Goal: Information Seeking & Learning: Compare options

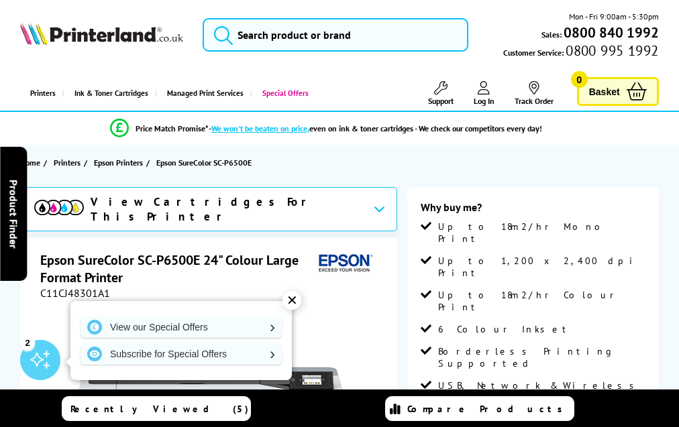
scroll to position [1668, 0]
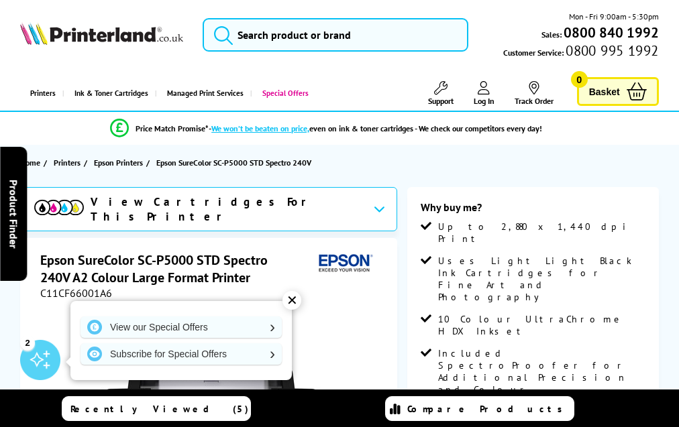
scroll to position [2035, 0]
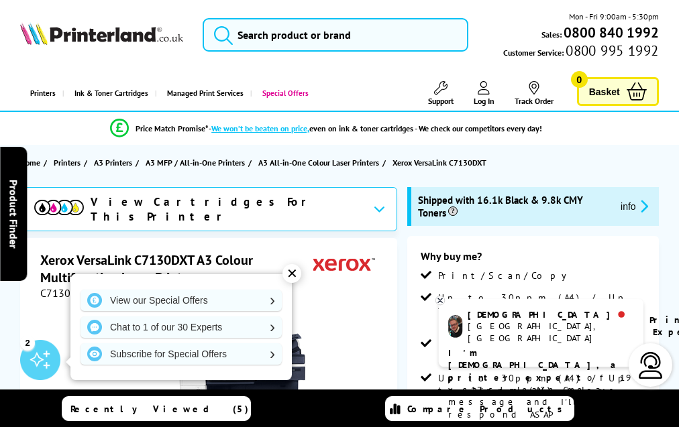
scroll to position [2755, 0]
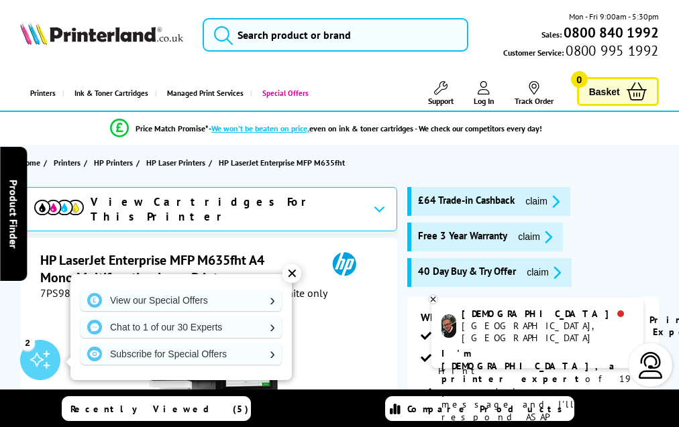
scroll to position [3037, 0]
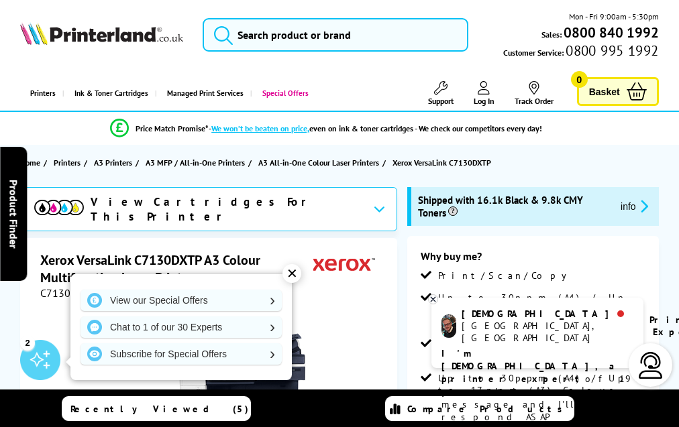
scroll to position [2742, 0]
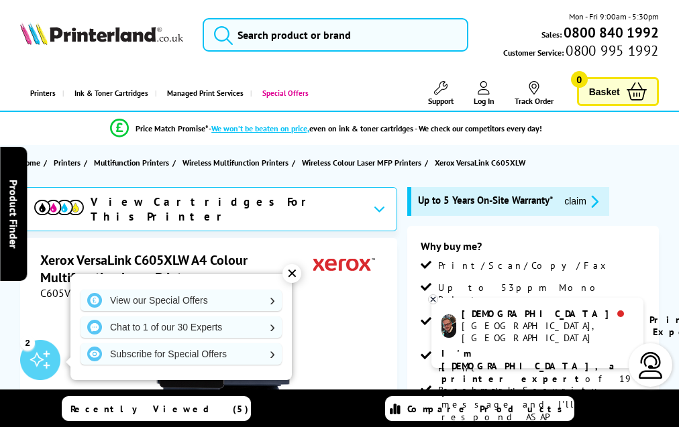
scroll to position [3928, 0]
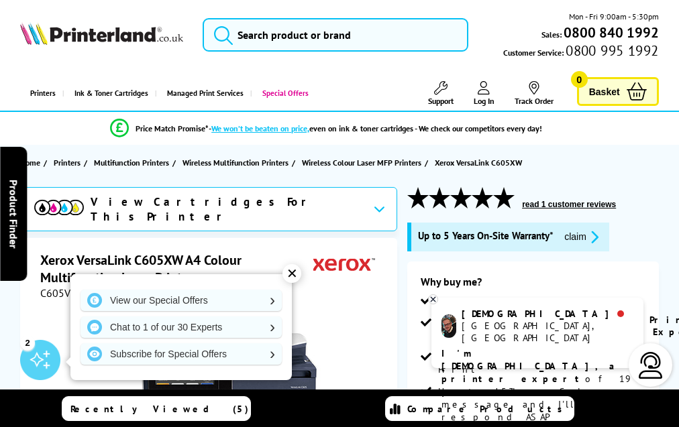
scroll to position [4044, 0]
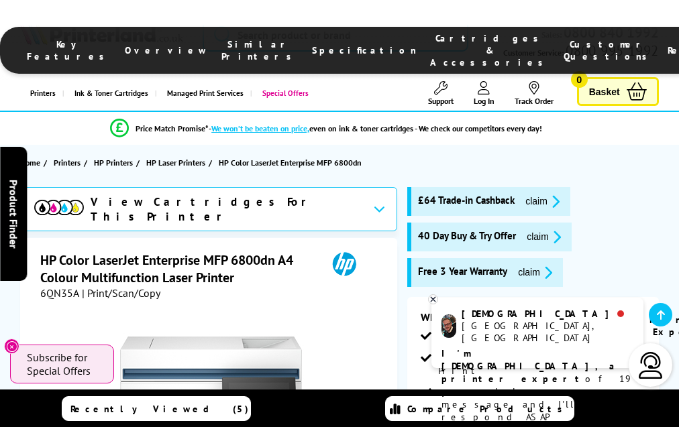
scroll to position [3787, 0]
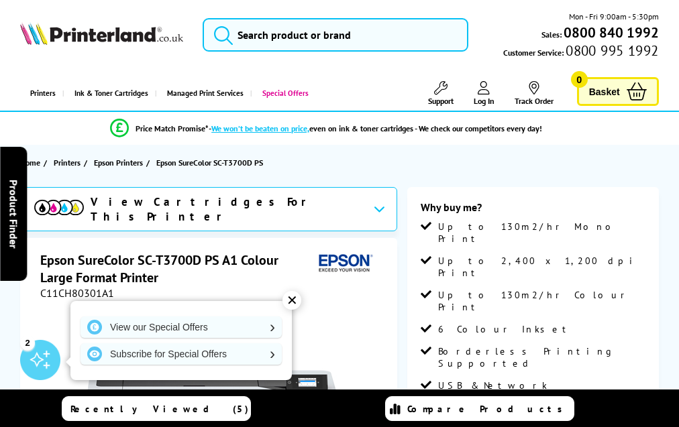
scroll to position [1703, 0]
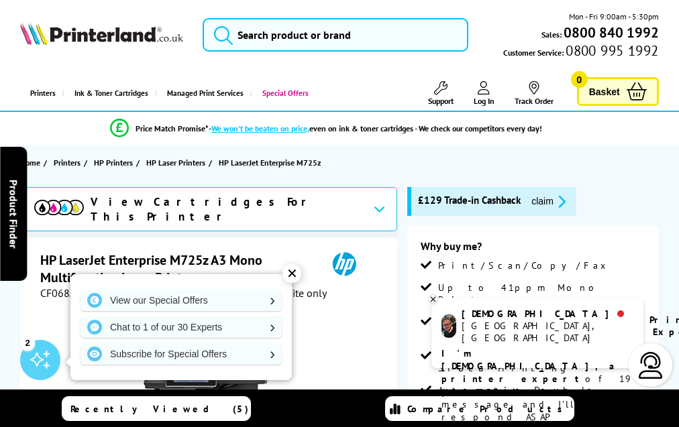
scroll to position [2552, 0]
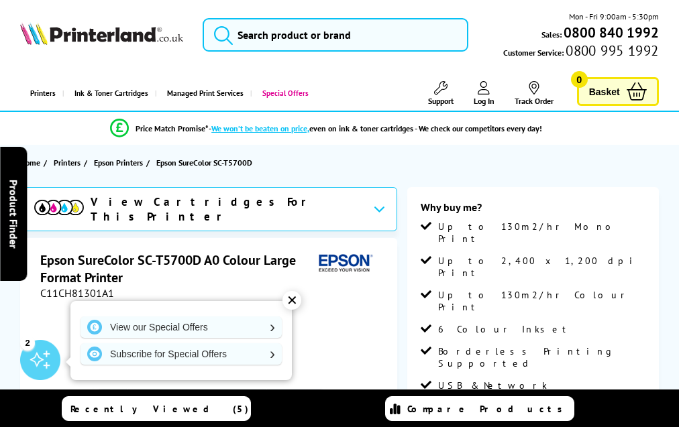
scroll to position [1701, 0]
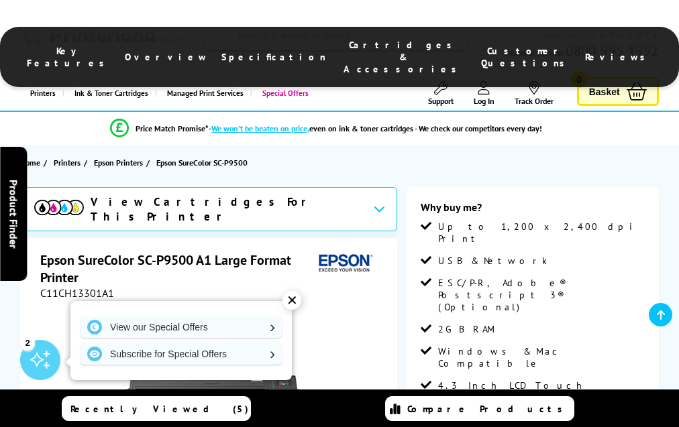
scroll to position [1484, 0]
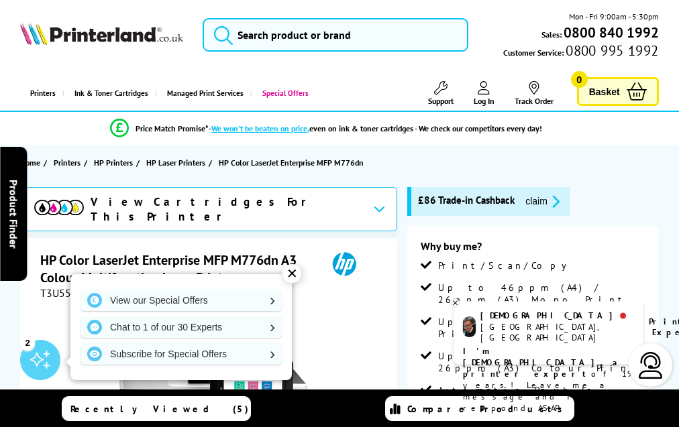
scroll to position [3445, 0]
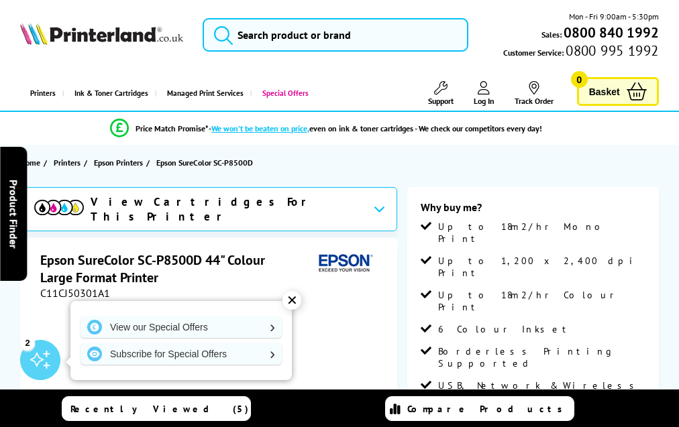
scroll to position [1713, 0]
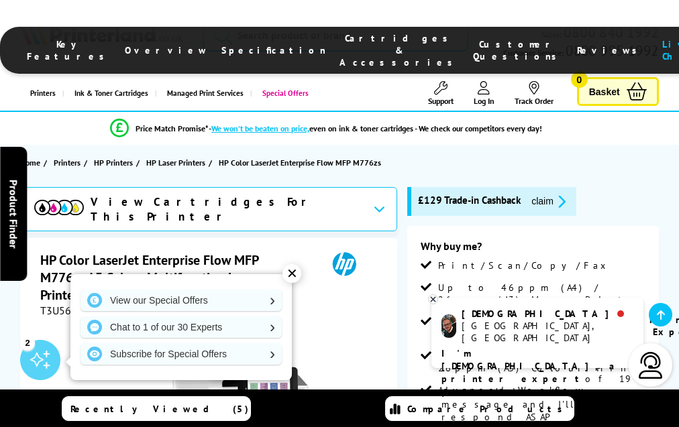
scroll to position [3631, 0]
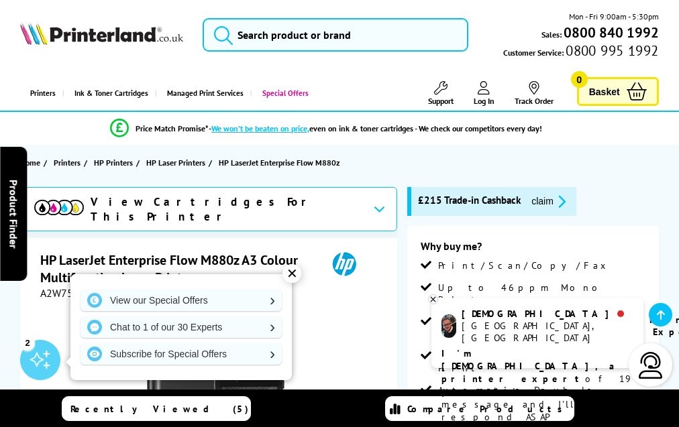
scroll to position [2696, 0]
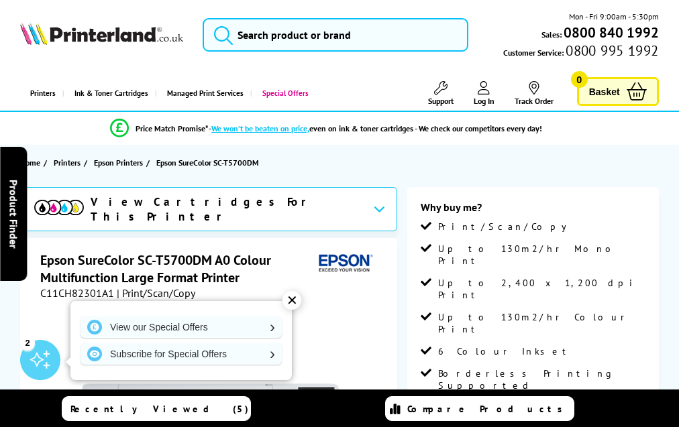
scroll to position [1818, 0]
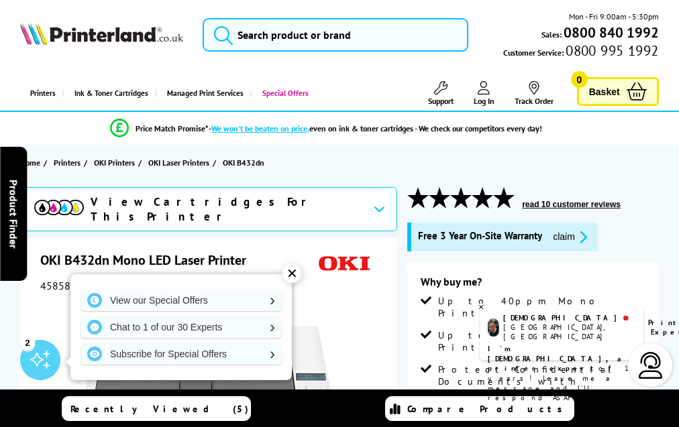
scroll to position [2258, 0]
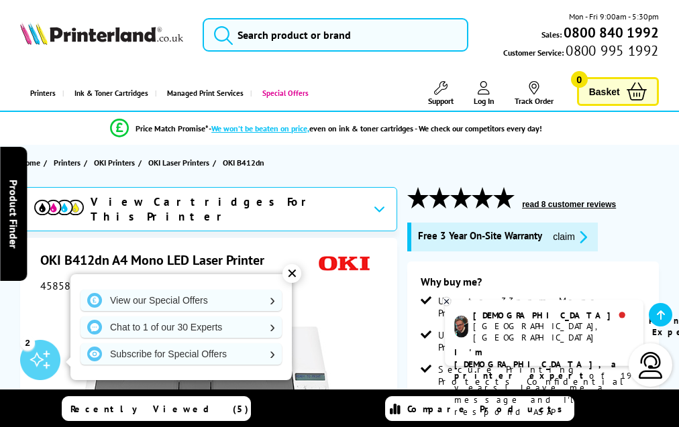
scroll to position [2266, 0]
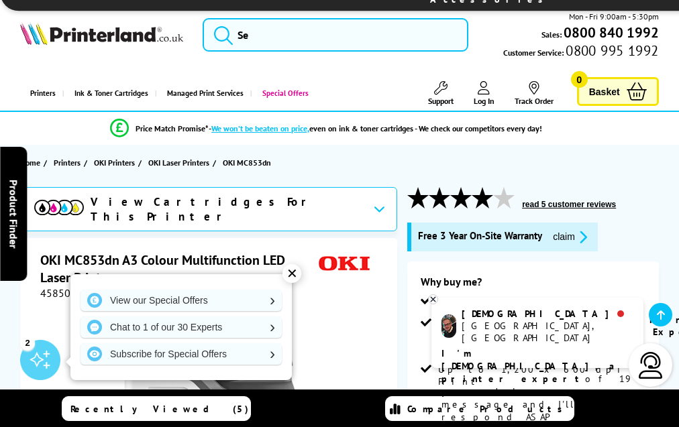
scroll to position [2913, 0]
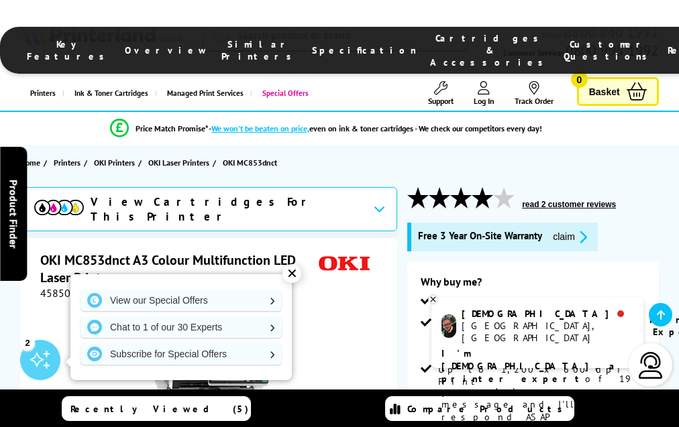
scroll to position [2799, 0]
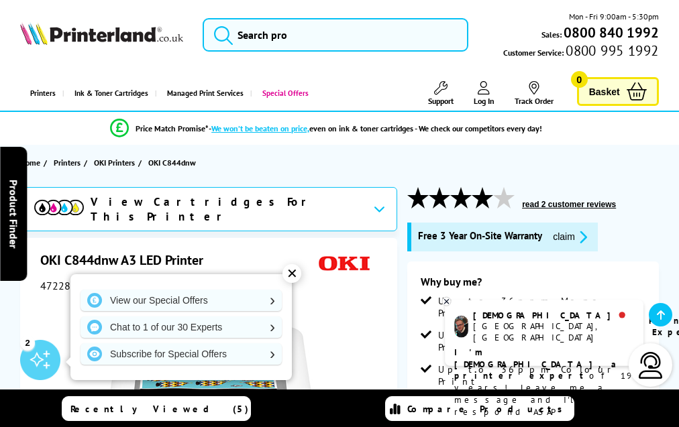
scroll to position [2080, 0]
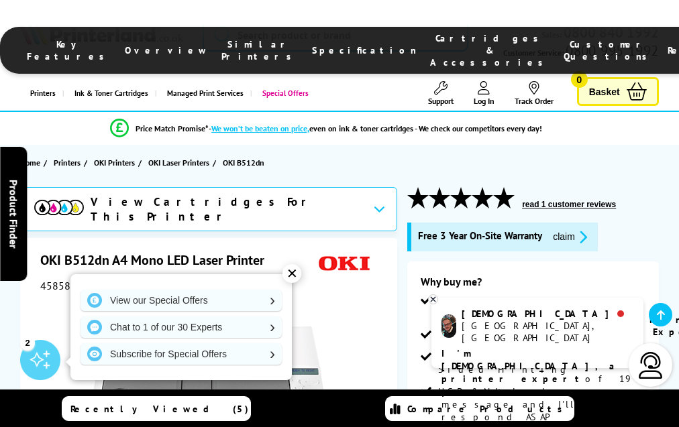
scroll to position [1939, 0]
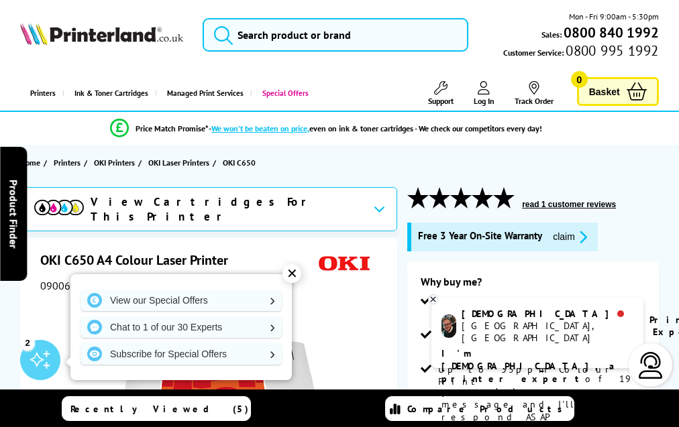
scroll to position [2330, 0]
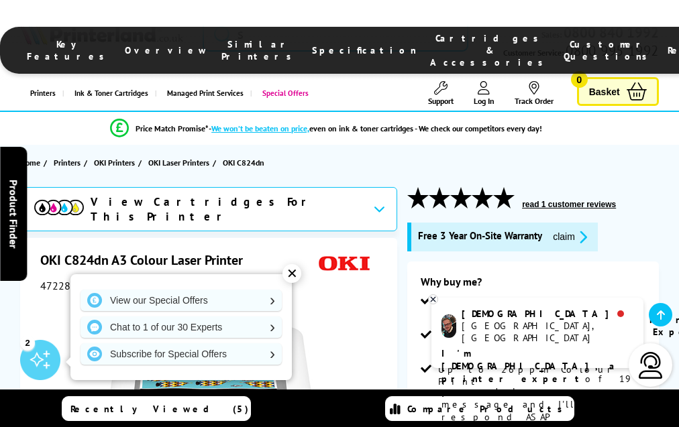
scroll to position [2568, 0]
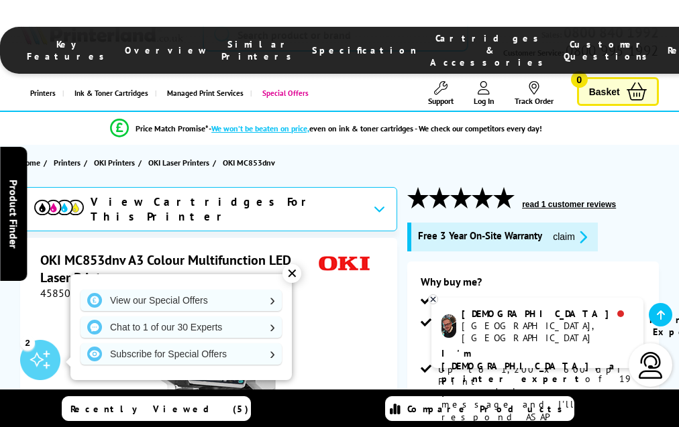
scroll to position [2933, 0]
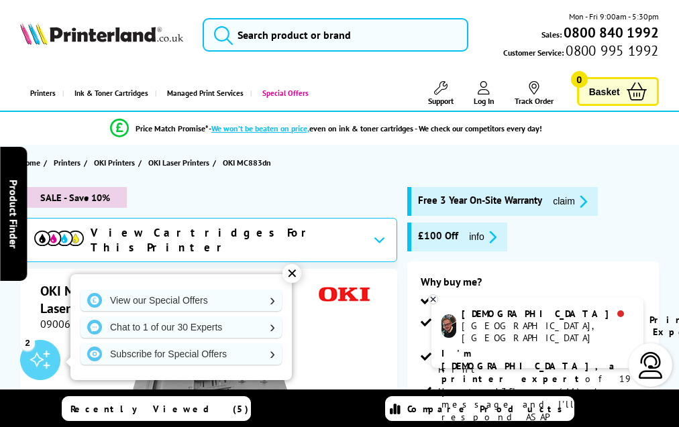
scroll to position [3097, 0]
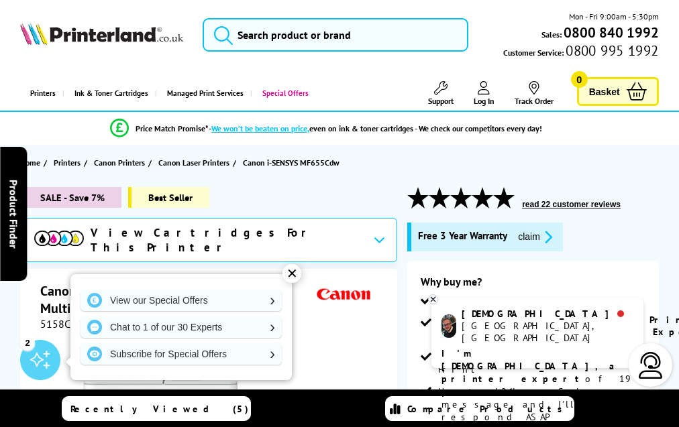
scroll to position [3728, 0]
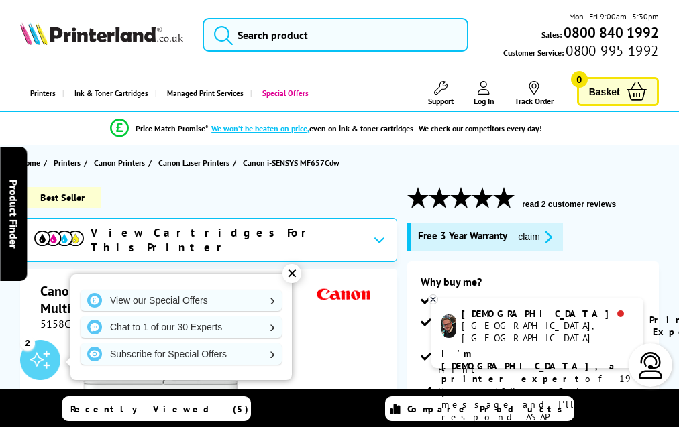
scroll to position [3800, 0]
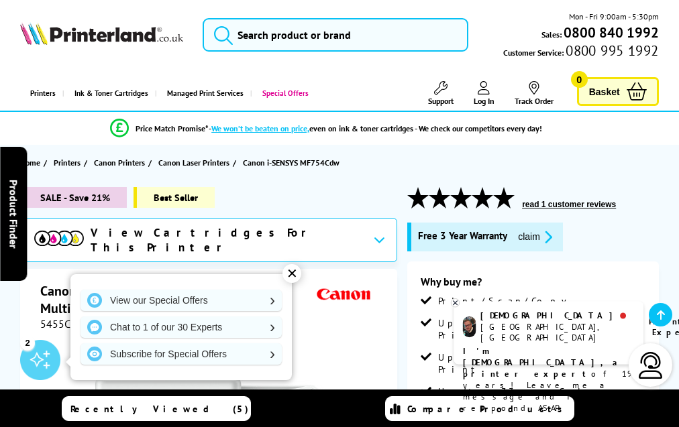
scroll to position [3633, 0]
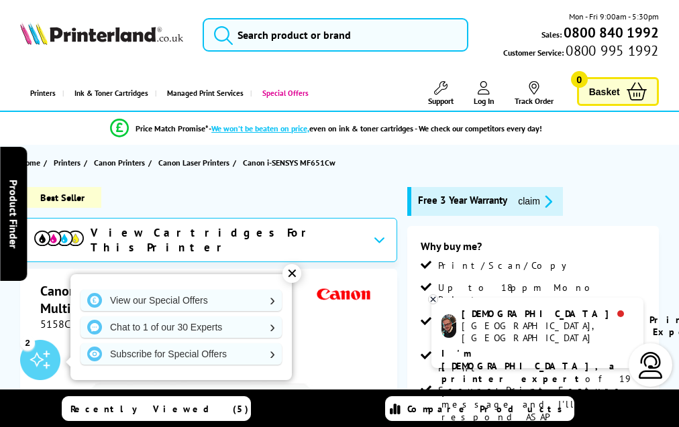
scroll to position [3414, 0]
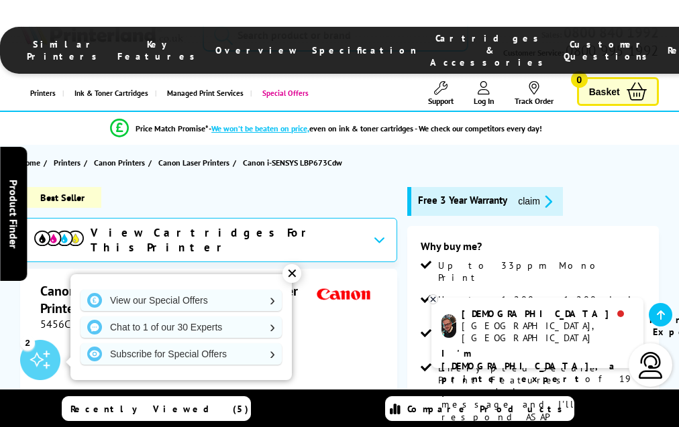
scroll to position [3151, 0]
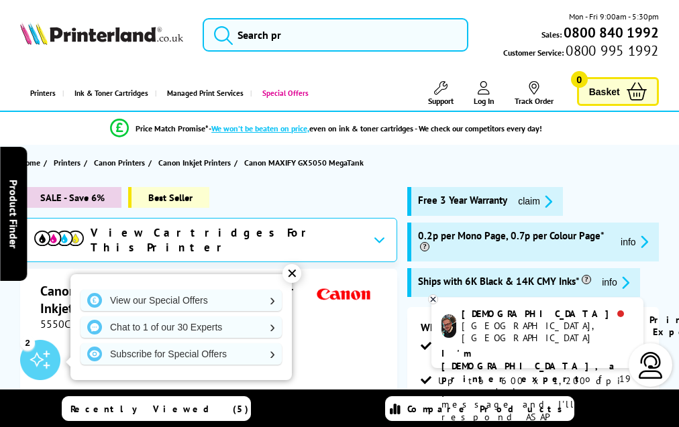
scroll to position [2918, 0]
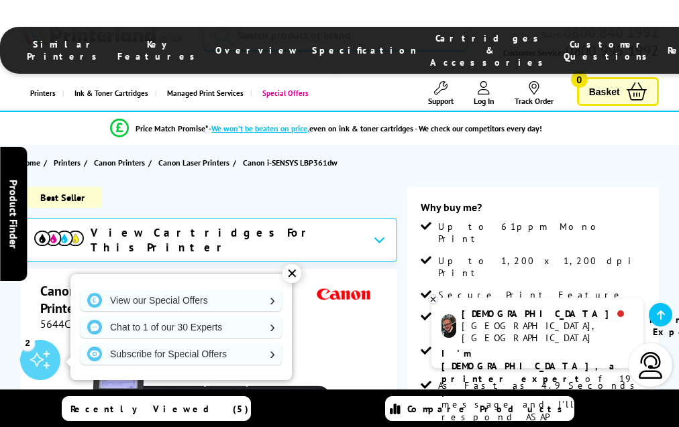
scroll to position [2645, 0]
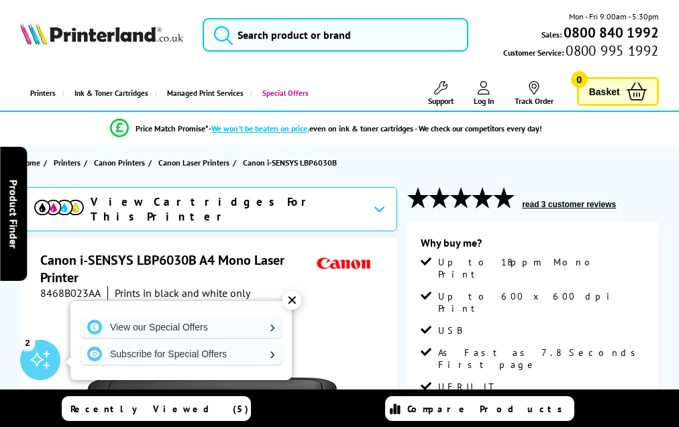
scroll to position [2529, 0]
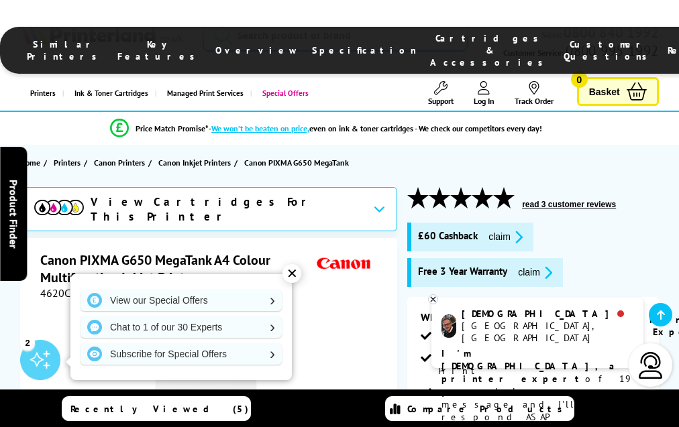
scroll to position [2810, 0]
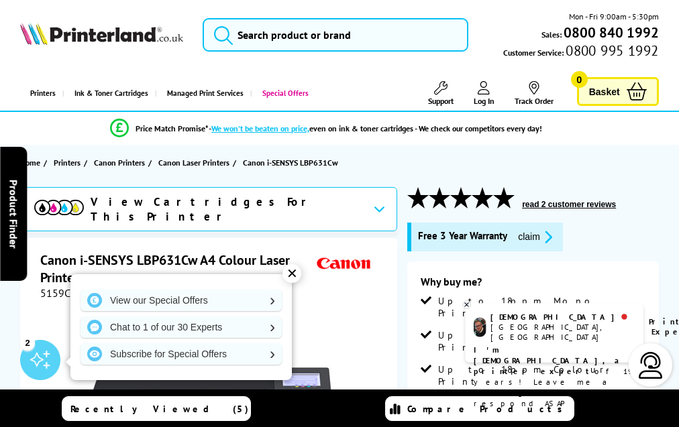
scroll to position [3160, 0]
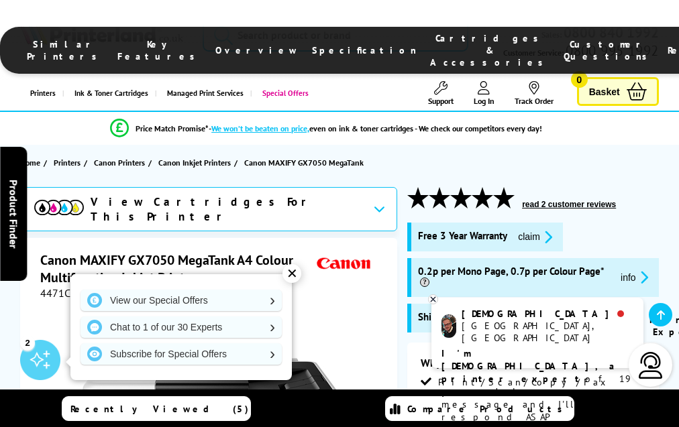
scroll to position [3153, 0]
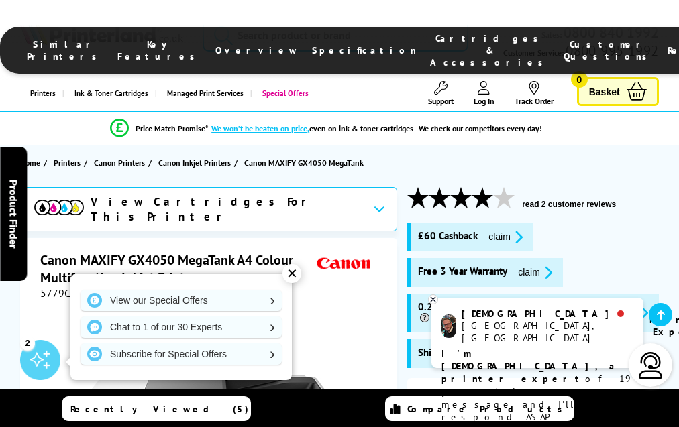
scroll to position [3082, 0]
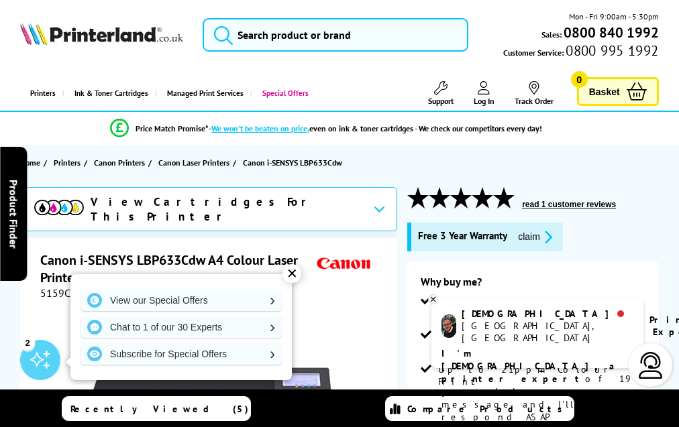
scroll to position [3354, 0]
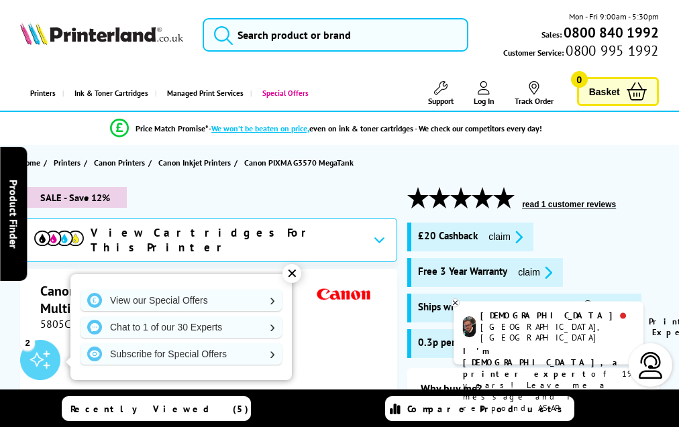
scroll to position [3074, 0]
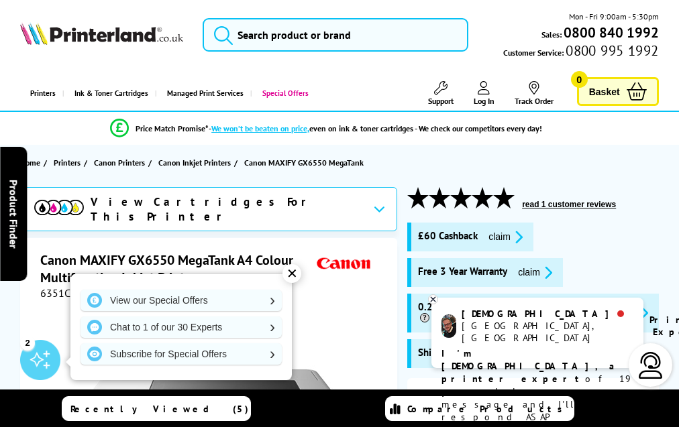
scroll to position [3226, 0]
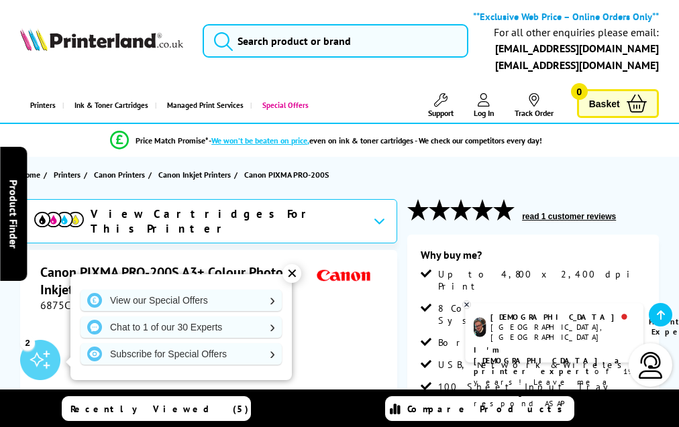
scroll to position [2320, 0]
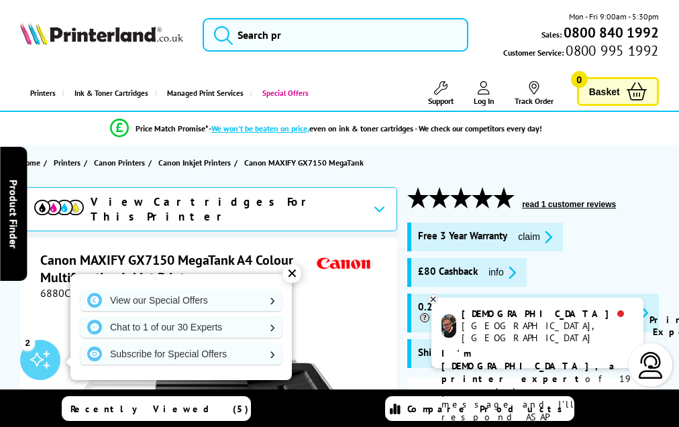
scroll to position [3041, 0]
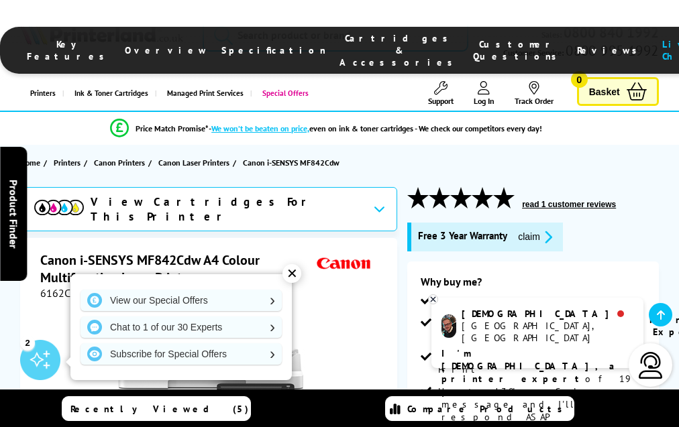
scroll to position [2638, 0]
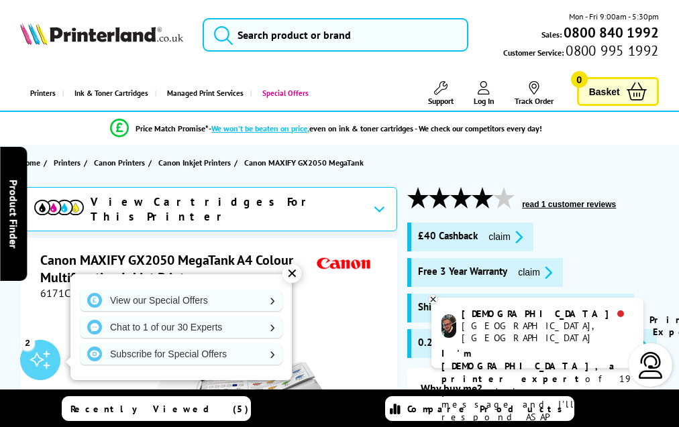
scroll to position [3008, 0]
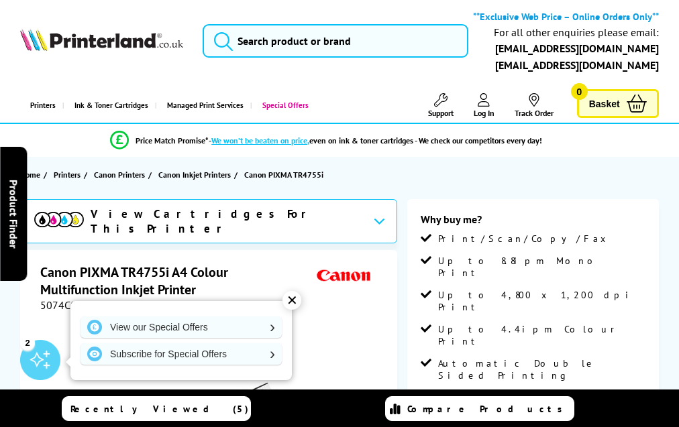
scroll to position [2704, 0]
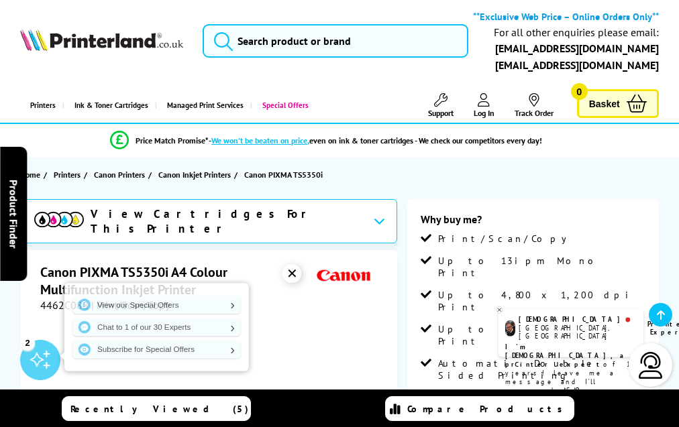
scroll to position [2668, 0]
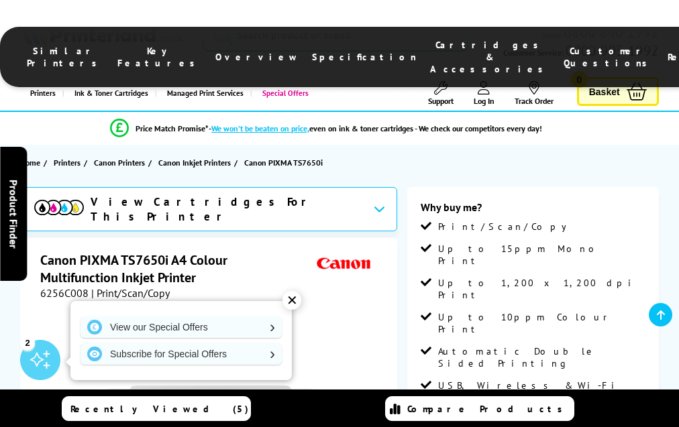
scroll to position [2947, 0]
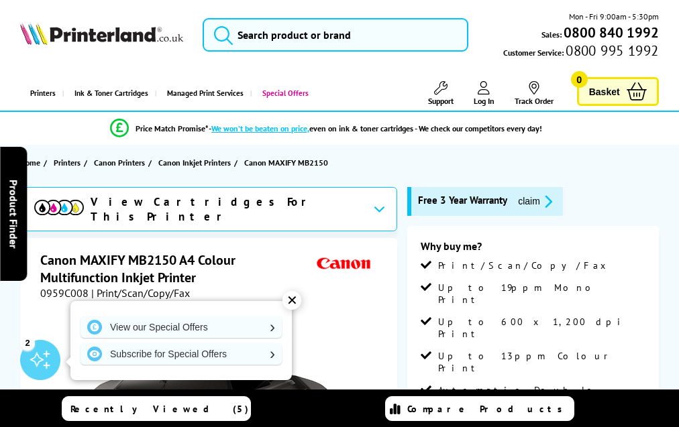
scroll to position [2847, 0]
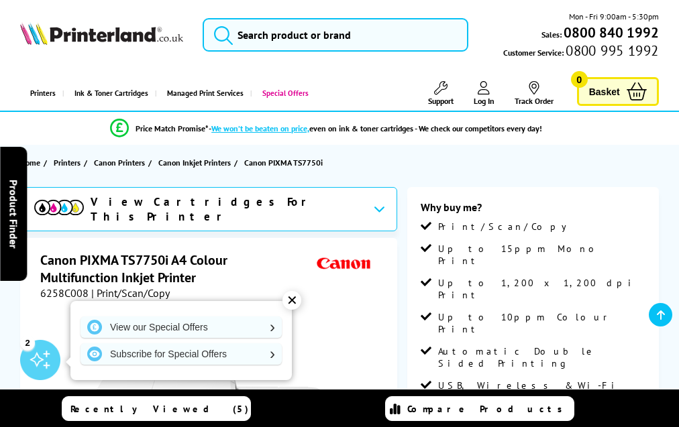
scroll to position [2971, 0]
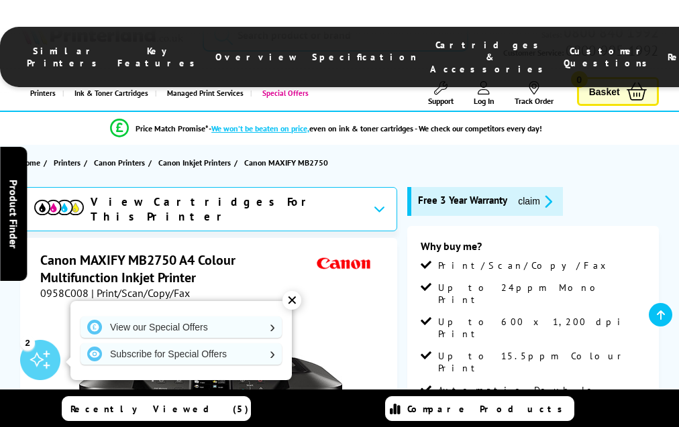
scroll to position [2809, 0]
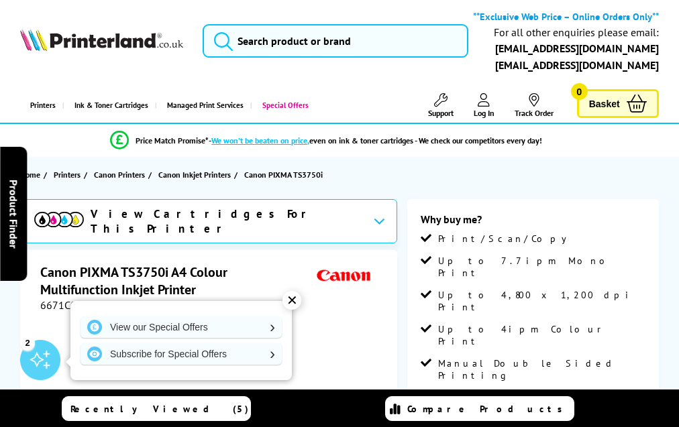
scroll to position [2567, 0]
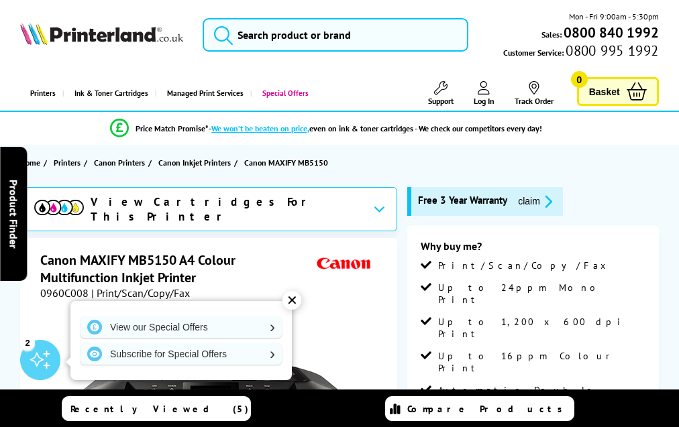
scroll to position [2820, 0]
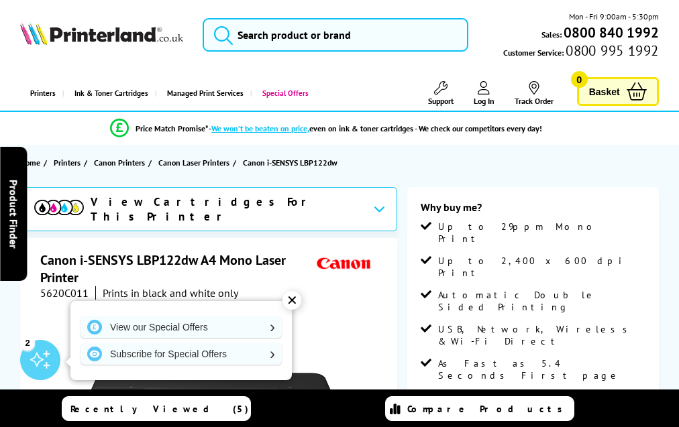
scroll to position [2485, 0]
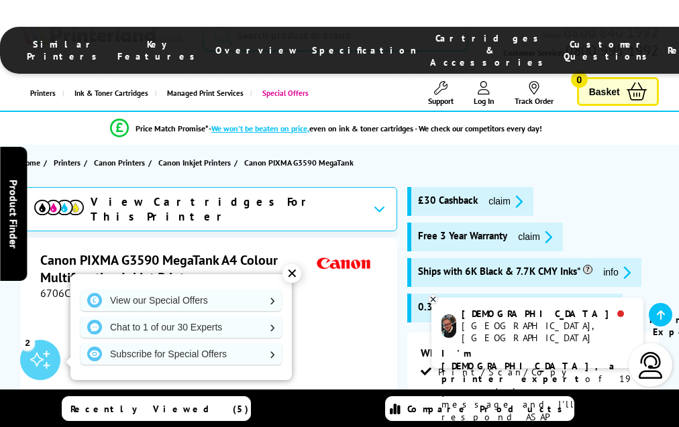
scroll to position [3082, 0]
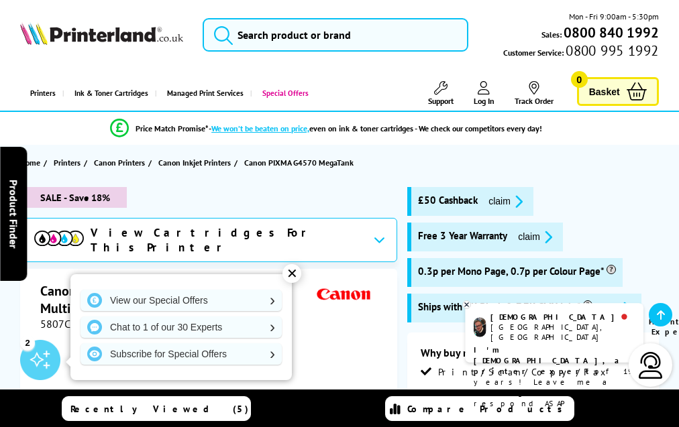
scroll to position [2858, 0]
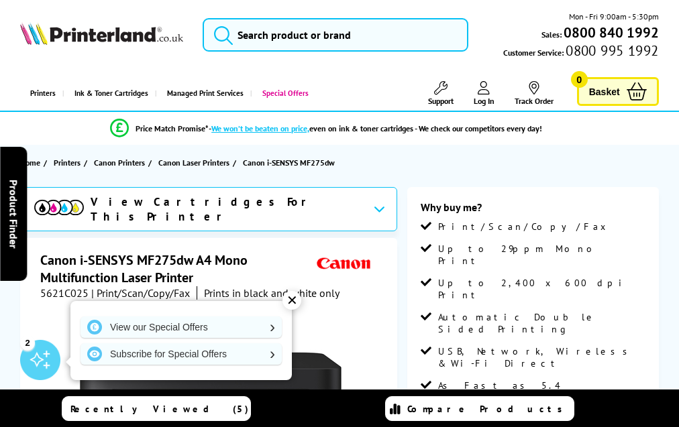
scroll to position [2802, 0]
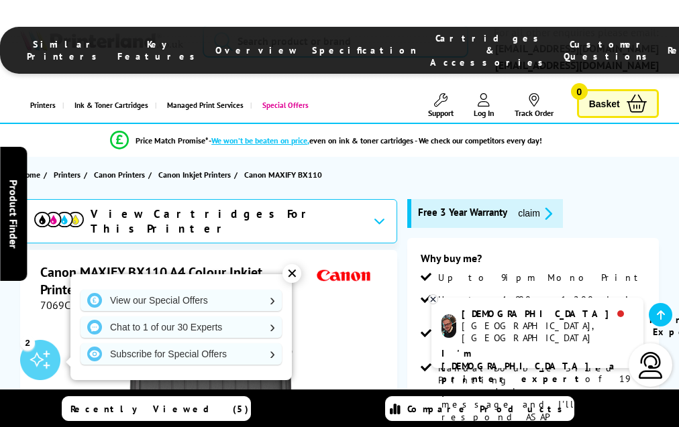
scroll to position [2578, 0]
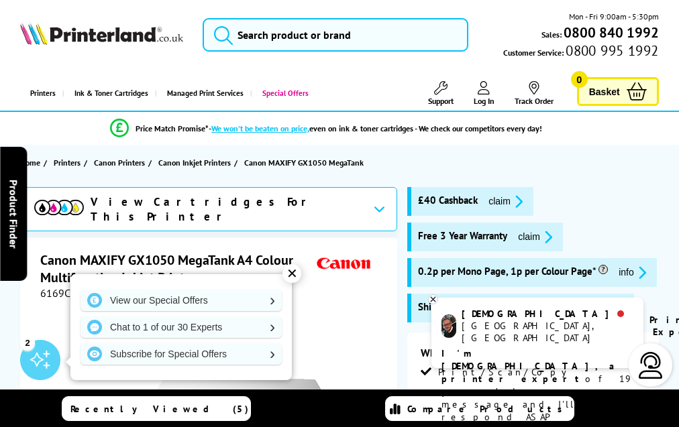
scroll to position [3021, 0]
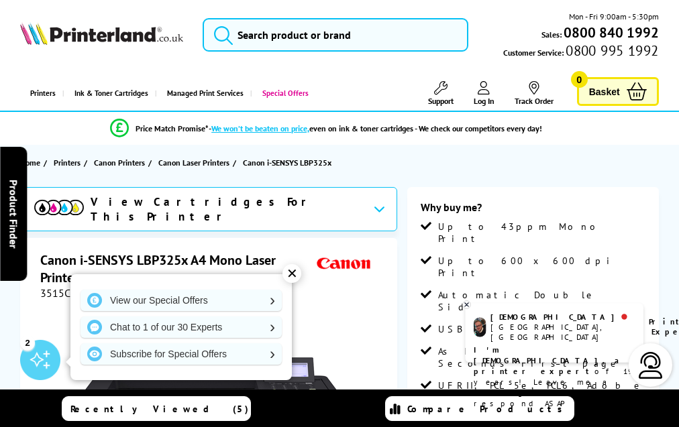
scroll to position [2678, 0]
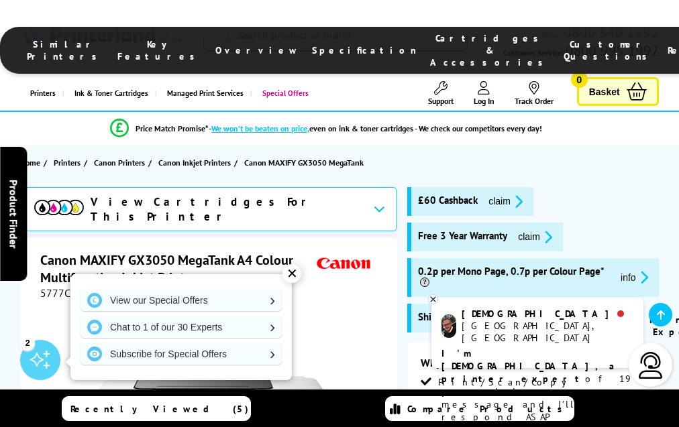
scroll to position [2991, 0]
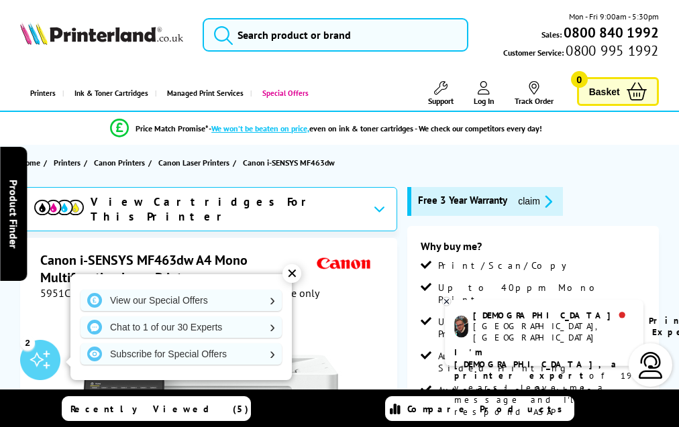
scroll to position [2910, 0]
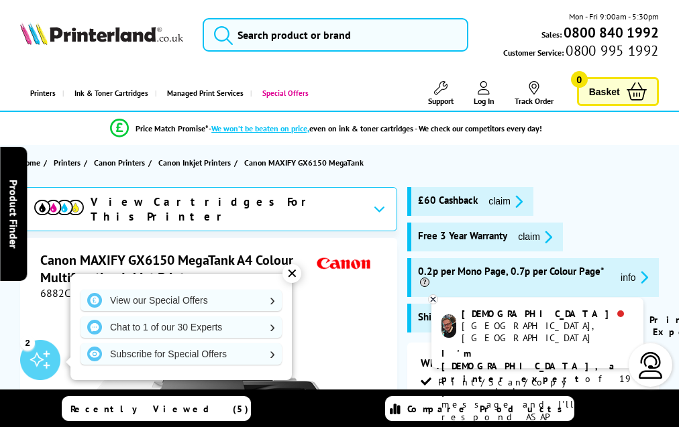
scroll to position [2944, 0]
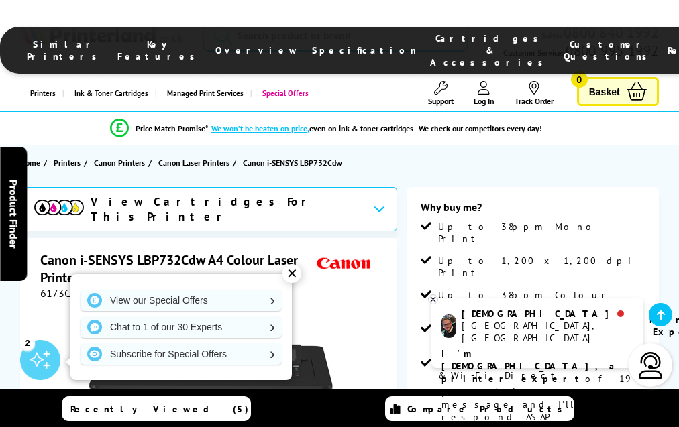
scroll to position [2998, 0]
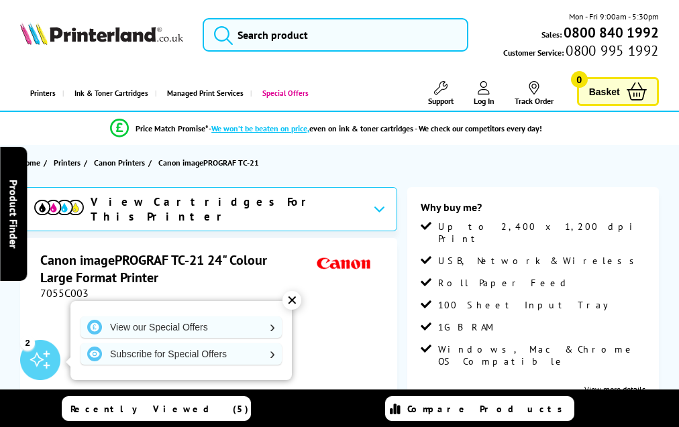
scroll to position [2075, 0]
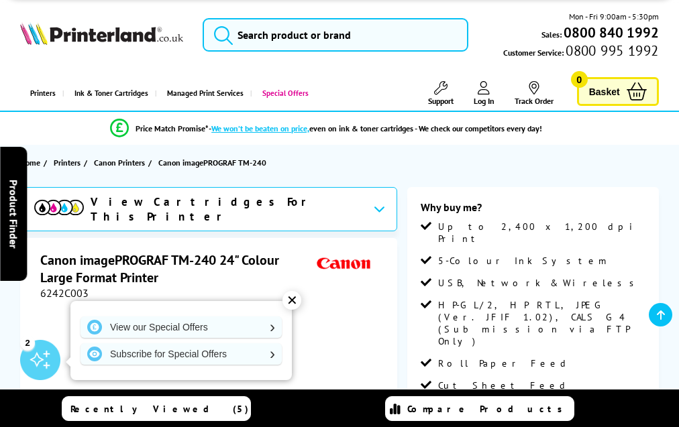
scroll to position [1809, 0]
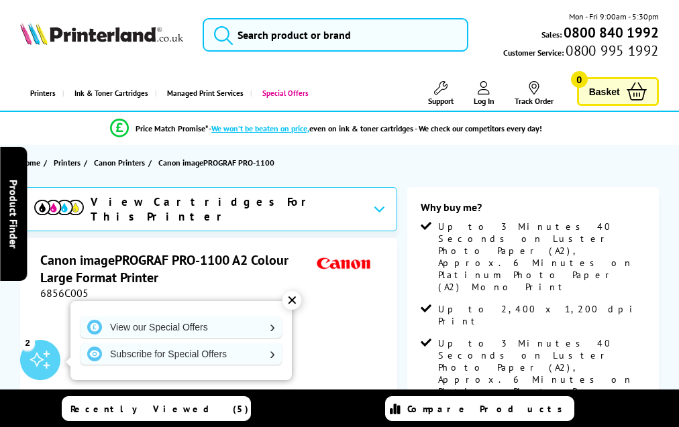
scroll to position [1650, 0]
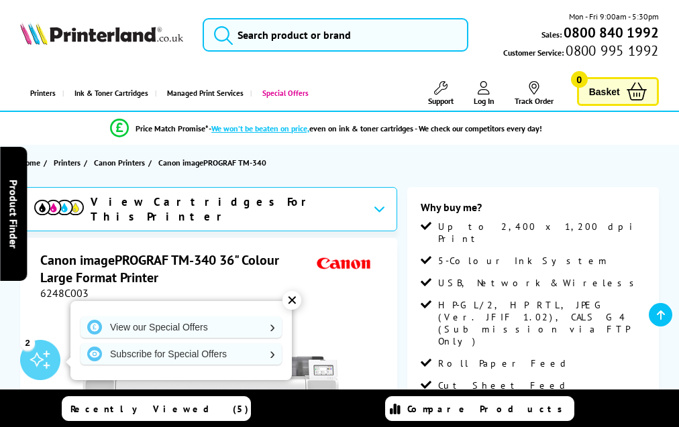
scroll to position [1849, 0]
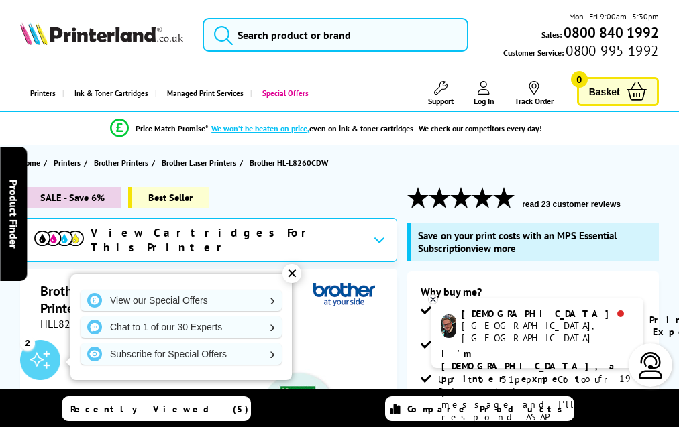
scroll to position [3708, 0]
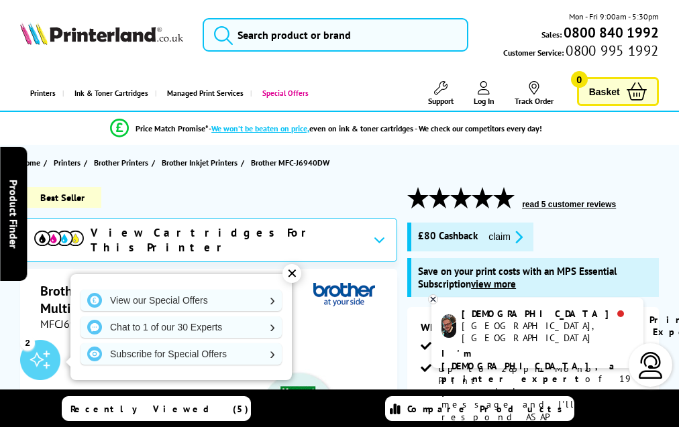
scroll to position [4076, 0]
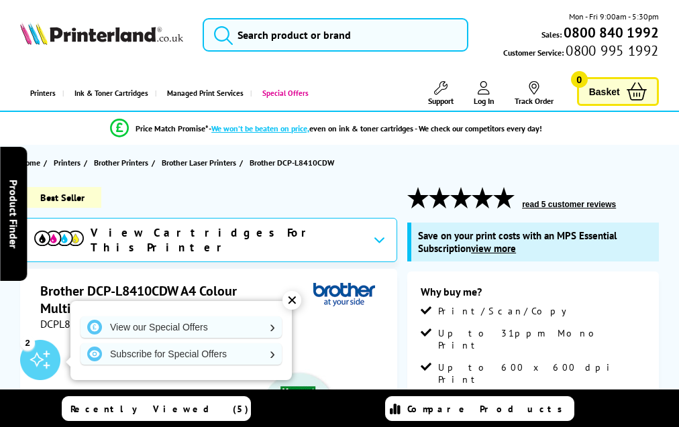
scroll to position [3793, 0]
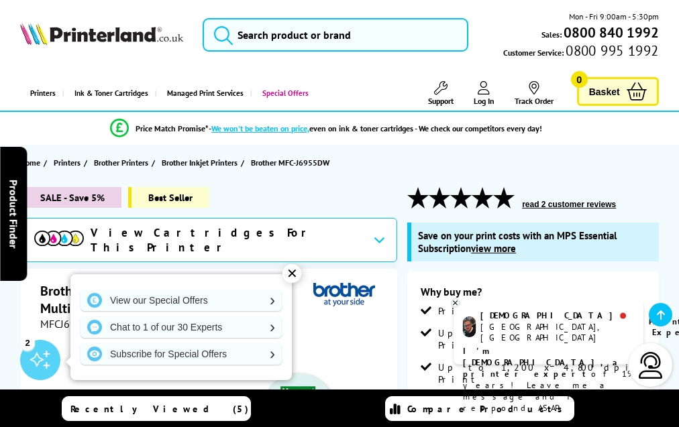
scroll to position [3932, 0]
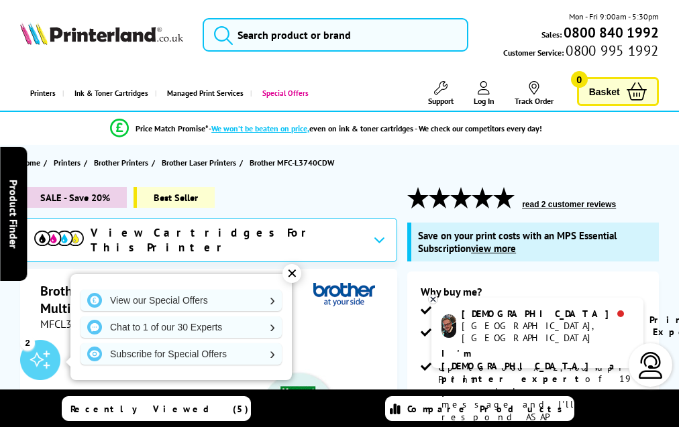
scroll to position [4272, 0]
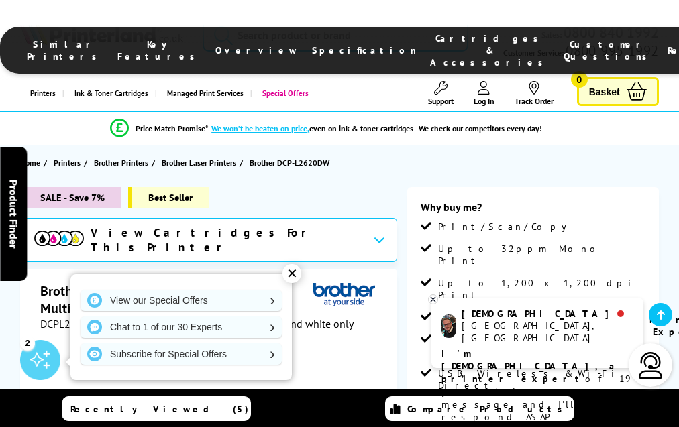
scroll to position [3014, 0]
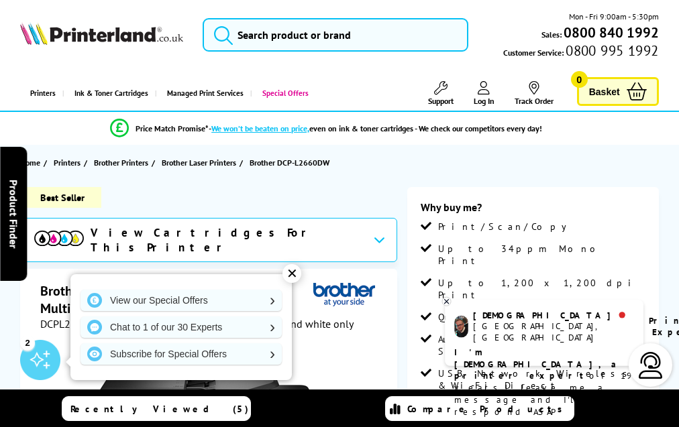
scroll to position [3041, 0]
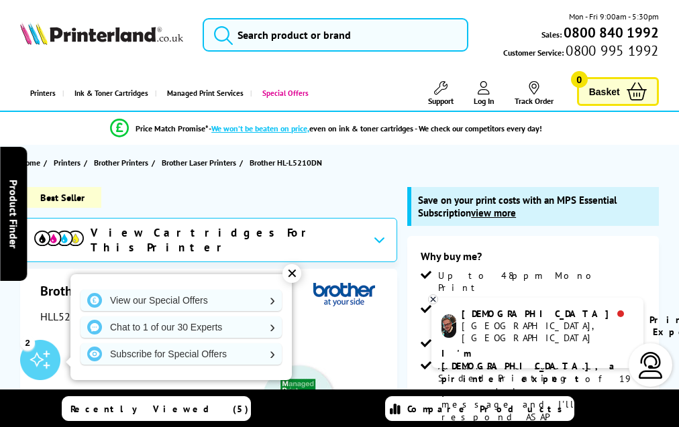
scroll to position [3614, 0]
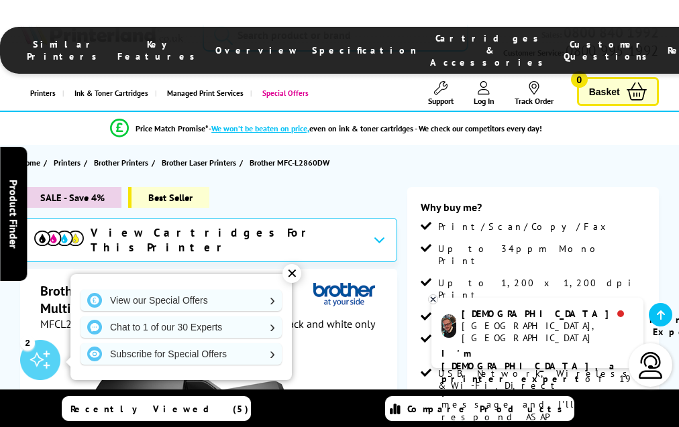
scroll to position [3042, 0]
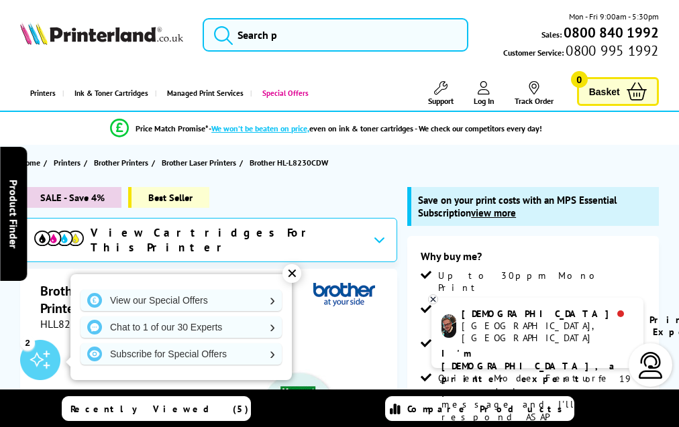
scroll to position [4017, 0]
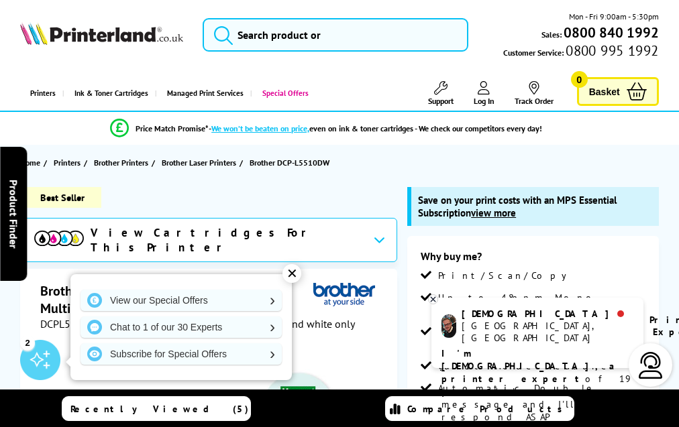
scroll to position [3788, 0]
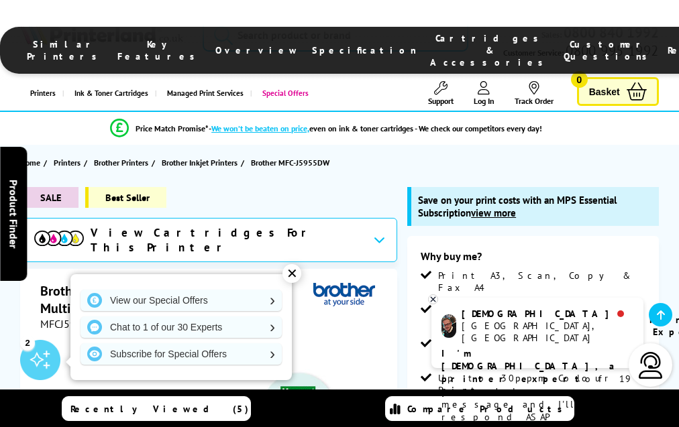
scroll to position [4039, 0]
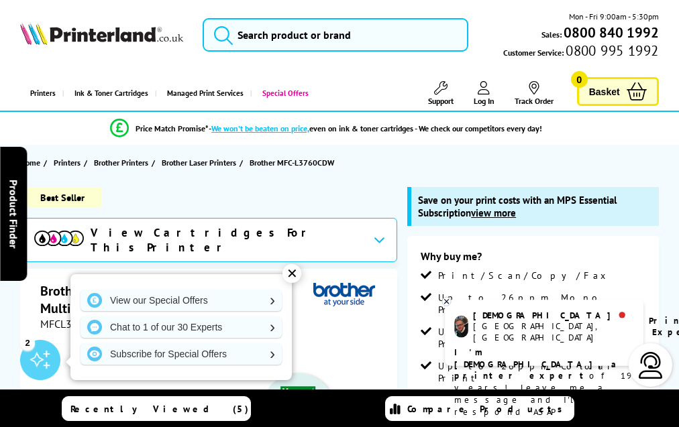
scroll to position [4197, 0]
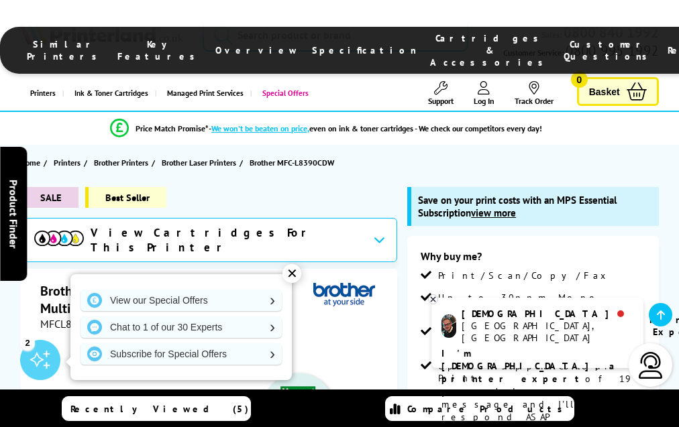
scroll to position [4383, 0]
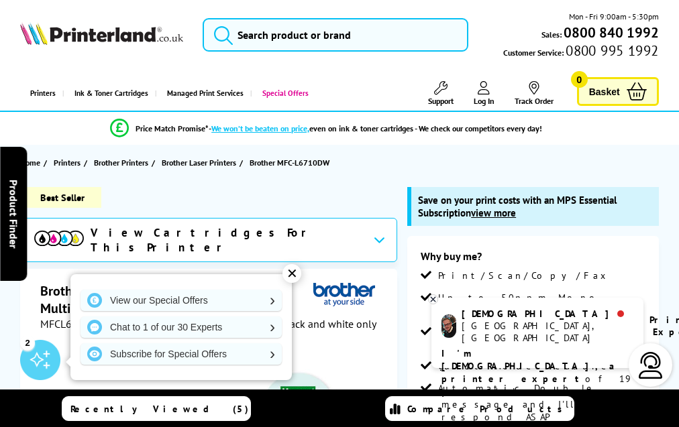
scroll to position [3696, 0]
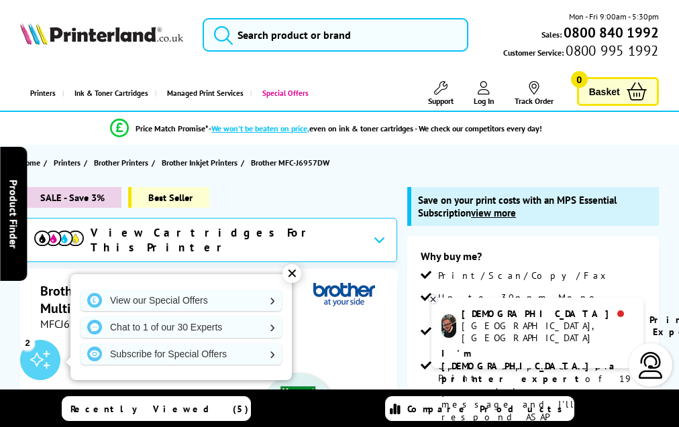
scroll to position [4032, 0]
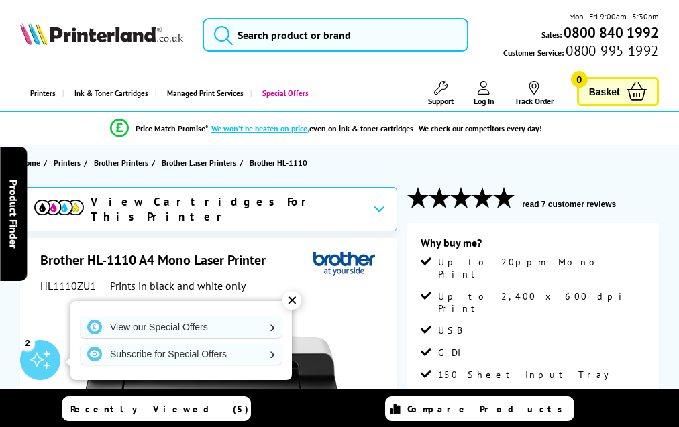
scroll to position [2209, 0]
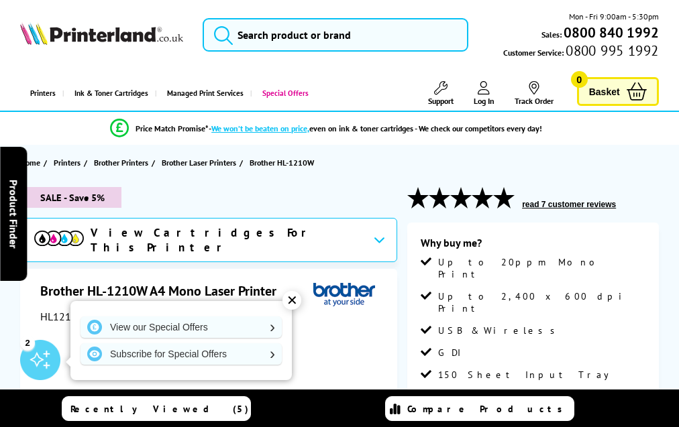
scroll to position [2302, 0]
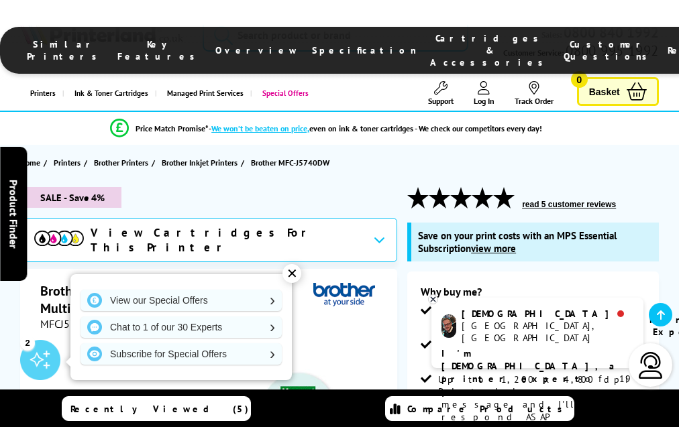
scroll to position [4055, 0]
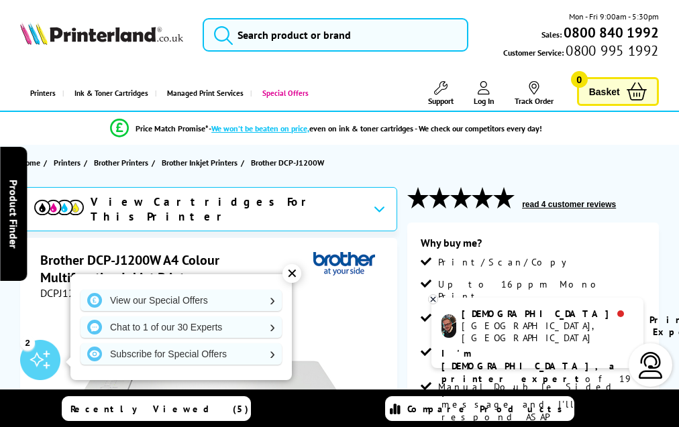
scroll to position [2757, 0]
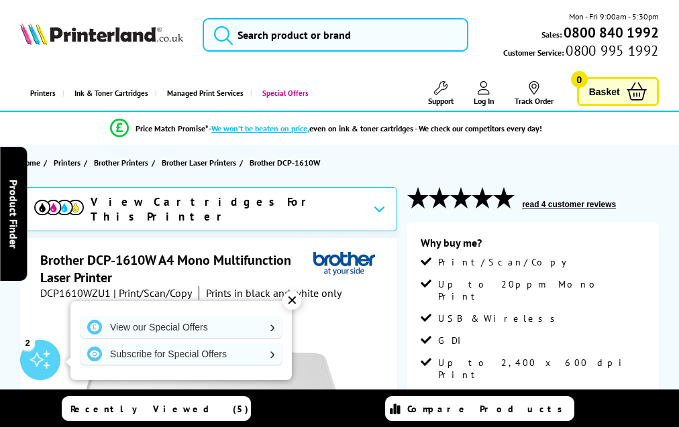
scroll to position [2488, 0]
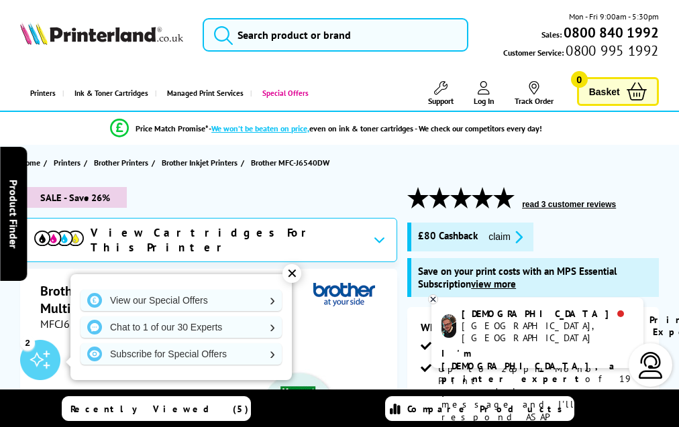
scroll to position [4048, 0]
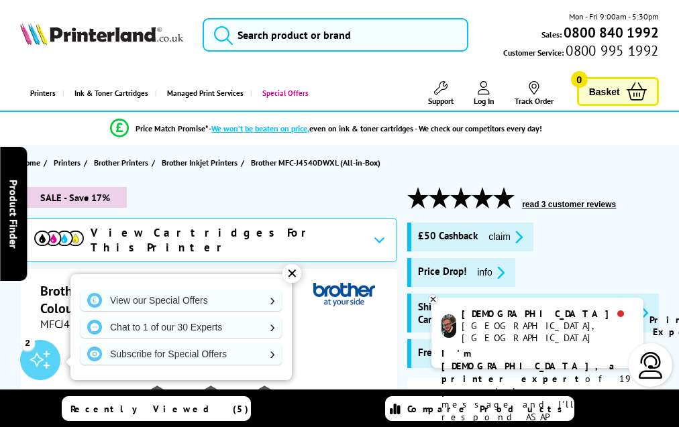
scroll to position [3096, 0]
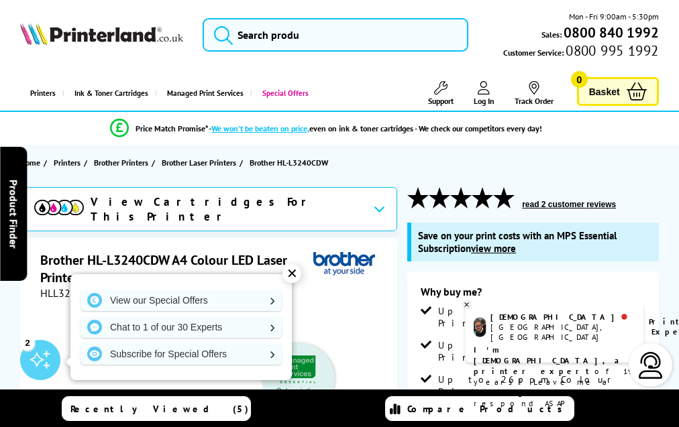
scroll to position [3990, 0]
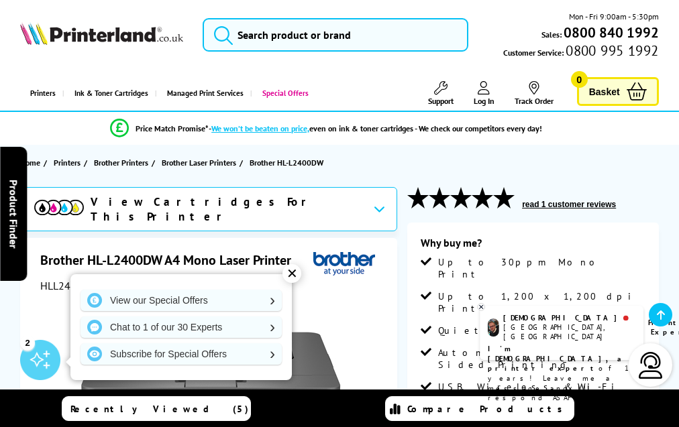
scroll to position [2806, 0]
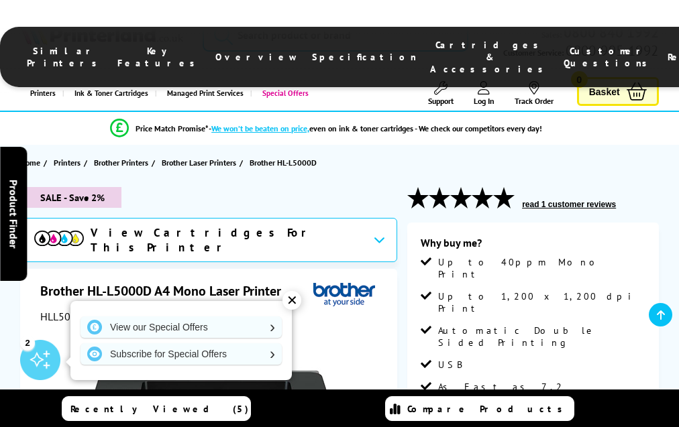
scroll to position [2676, 0]
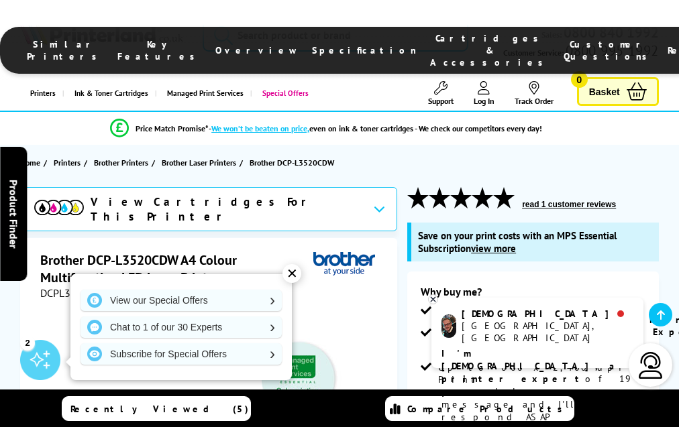
scroll to position [4148, 0]
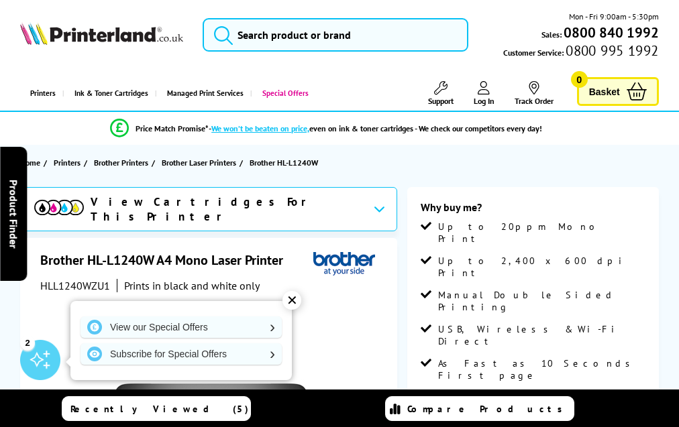
scroll to position [2417, 0]
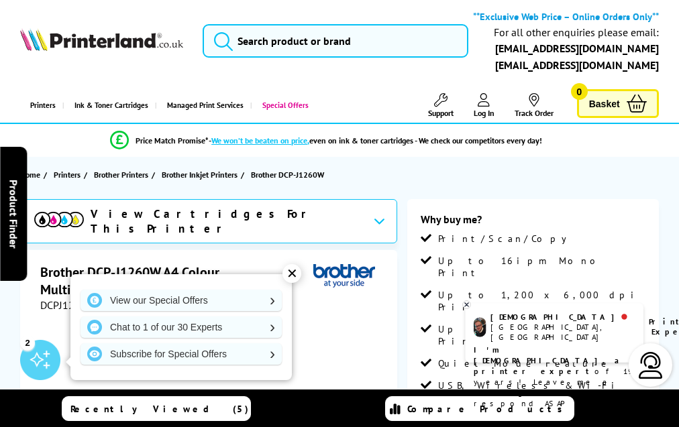
scroll to position [2880, 0]
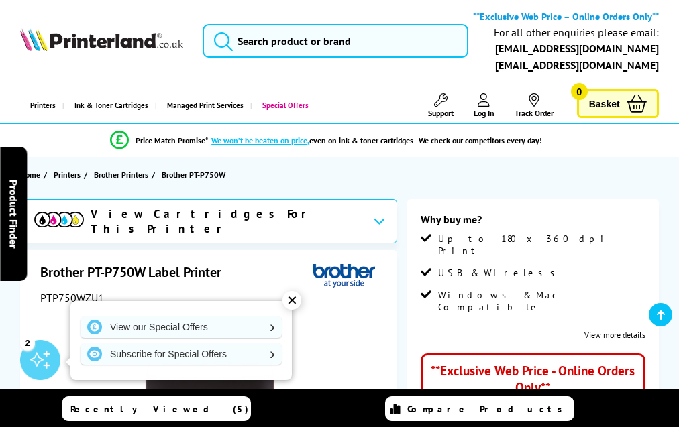
scroll to position [1167, 0]
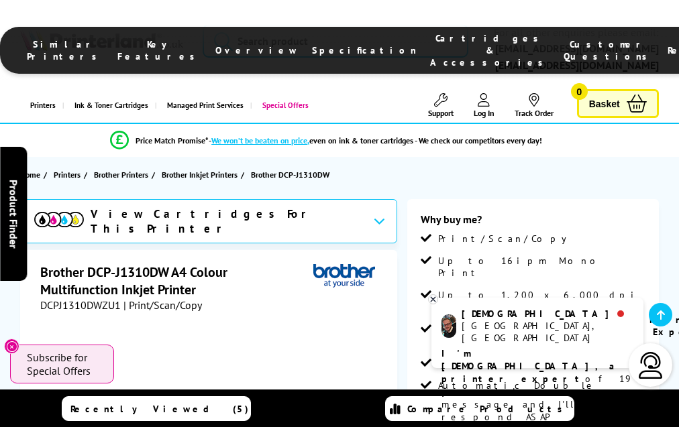
scroll to position [2982, 0]
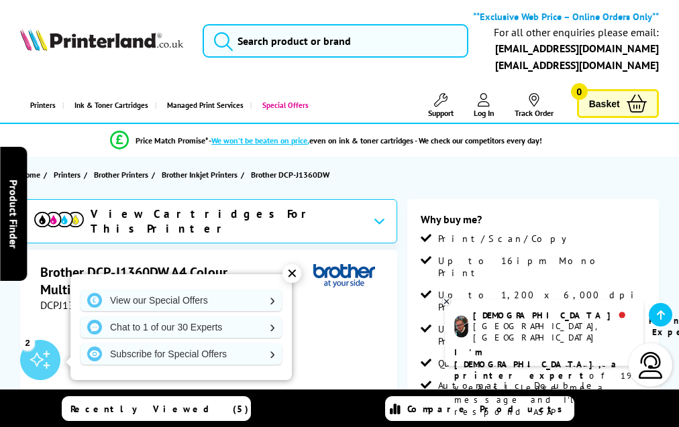
scroll to position [2982, 0]
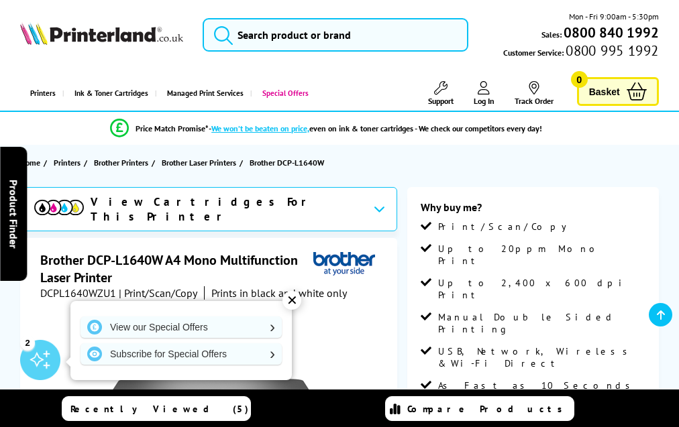
scroll to position [2566, 0]
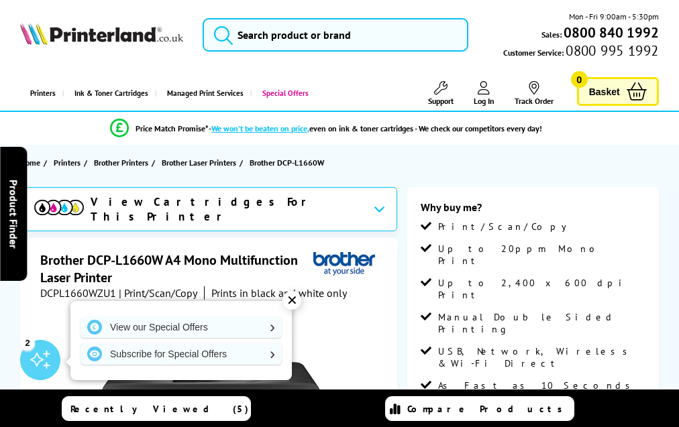
scroll to position [2592, 0]
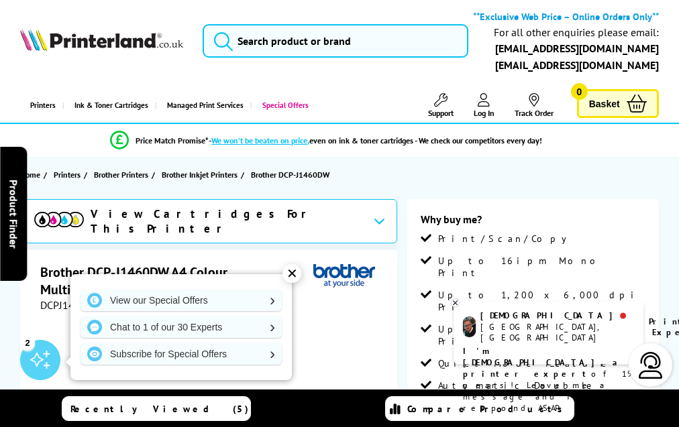
scroll to position [2982, 0]
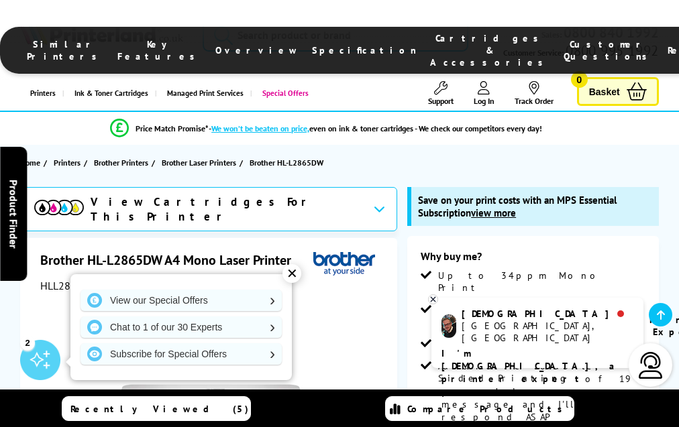
scroll to position [3403, 0]
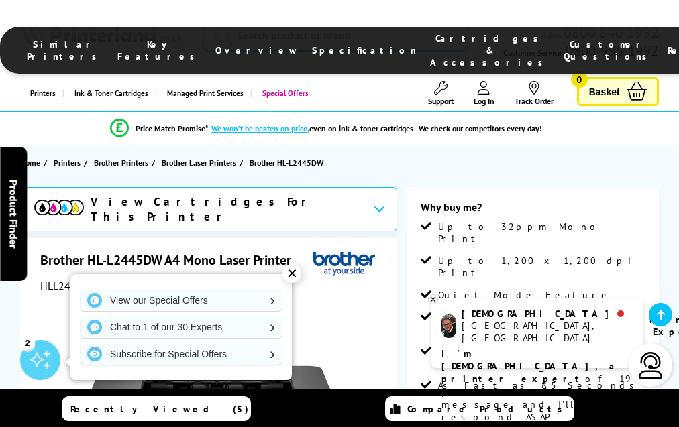
scroll to position [2768, 0]
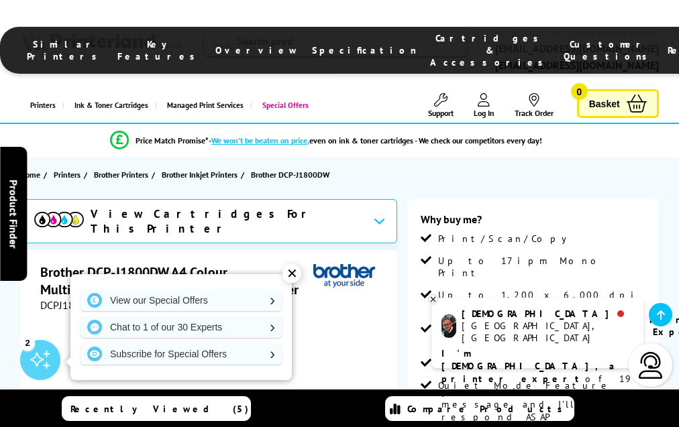
scroll to position [3342, 0]
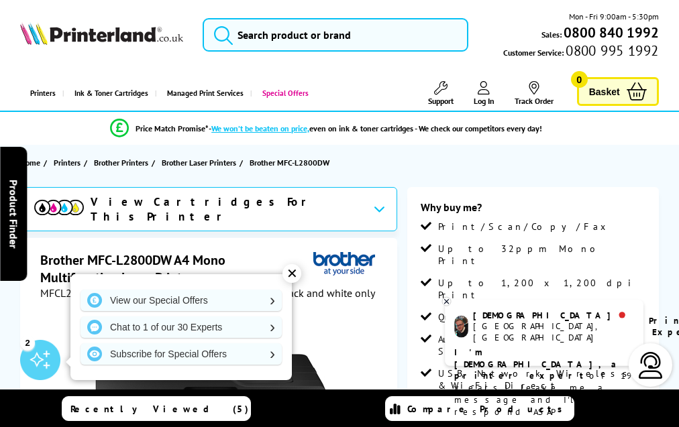
scroll to position [3008, 0]
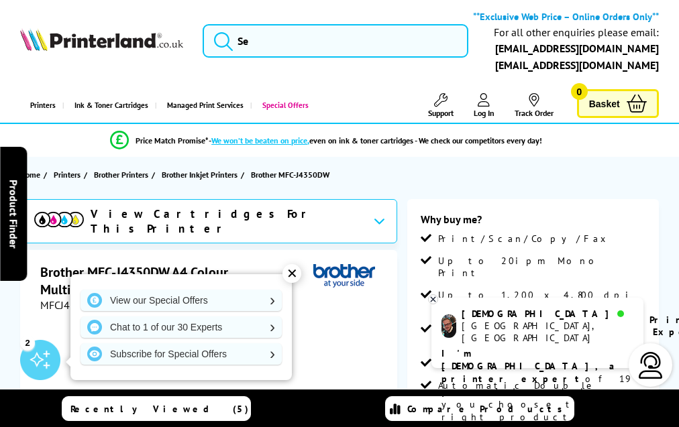
scroll to position [3138, 0]
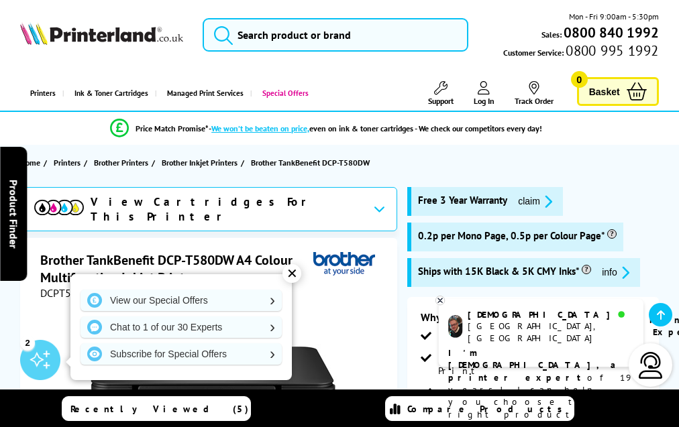
scroll to position [3105, 0]
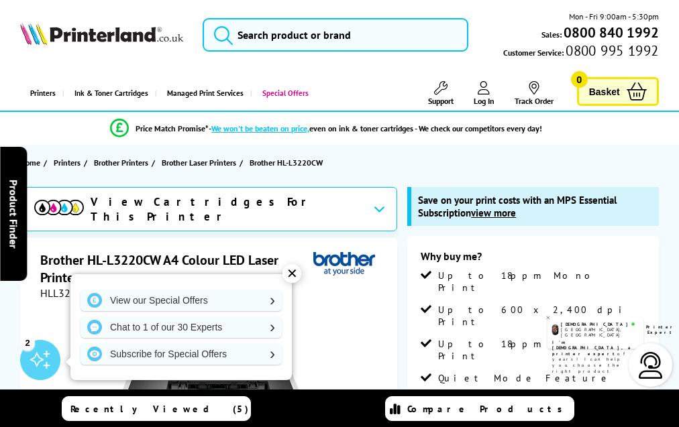
scroll to position [3716, 0]
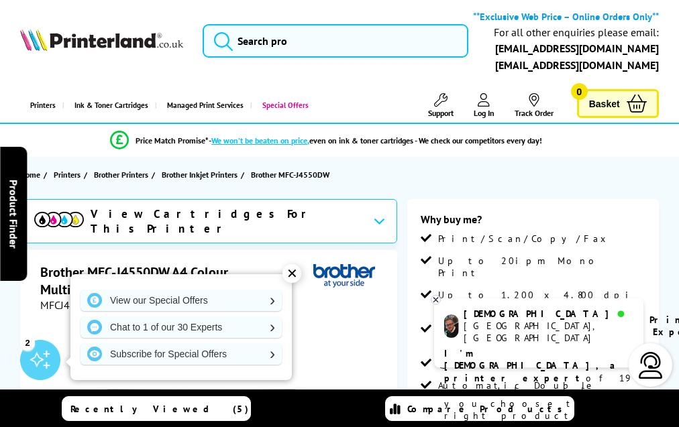
scroll to position [3165, 0]
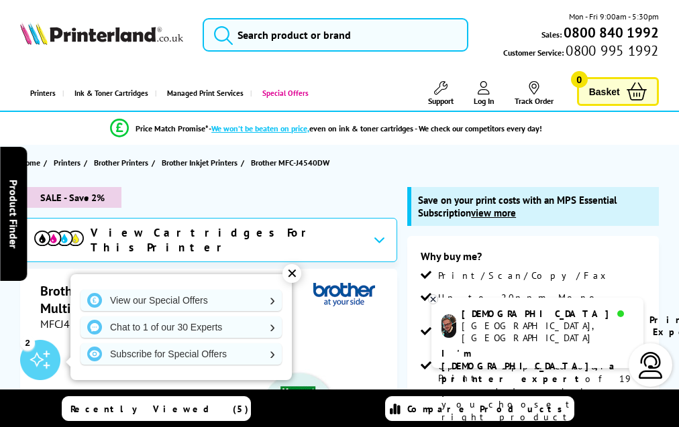
scroll to position [4004, 0]
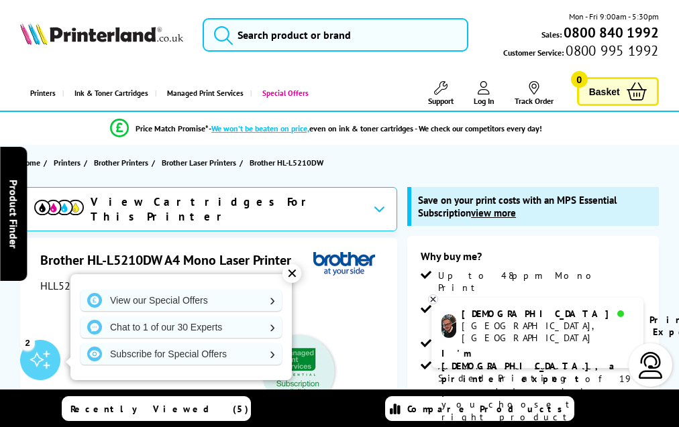
scroll to position [3504, 0]
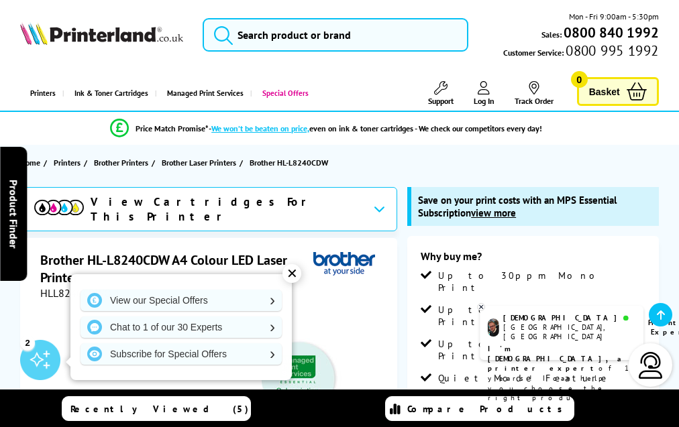
scroll to position [4090, 0]
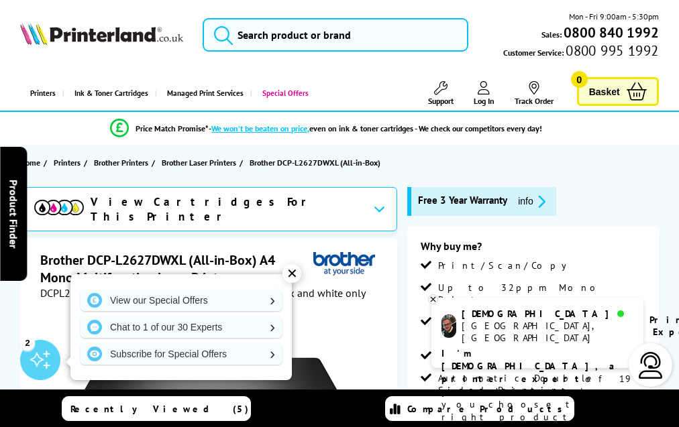
scroll to position [2829, 0]
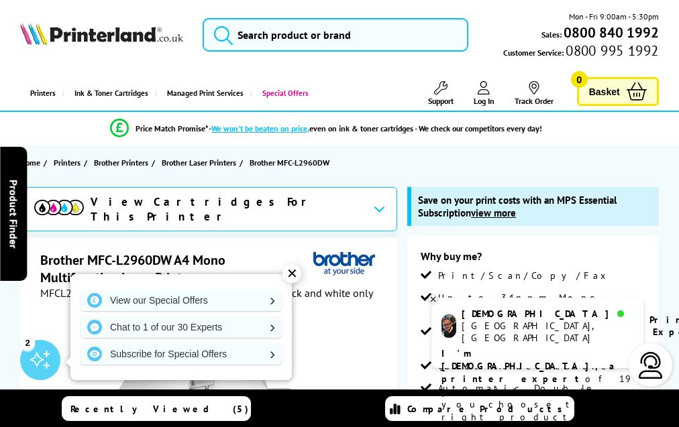
scroll to position [3814, 0]
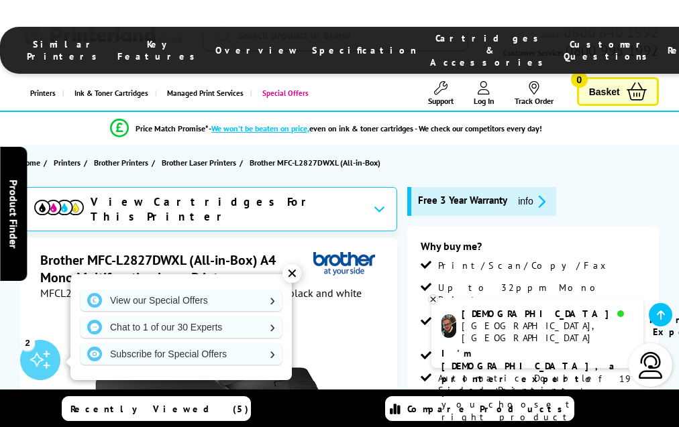
scroll to position [2854, 0]
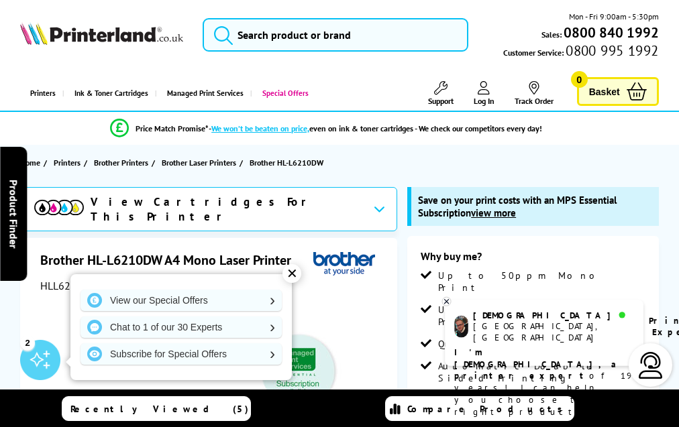
scroll to position [3423, 0]
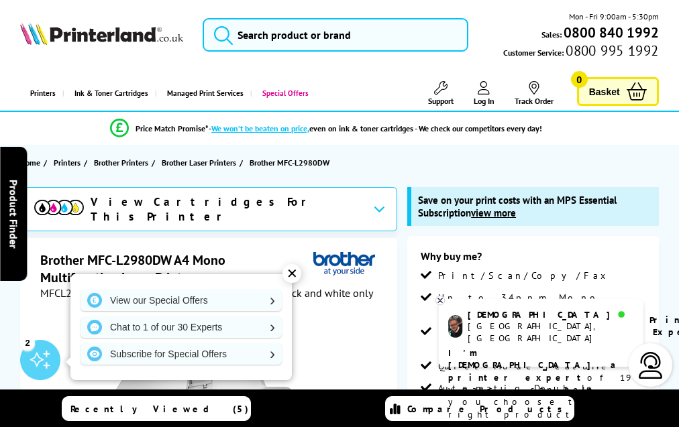
scroll to position [3814, 0]
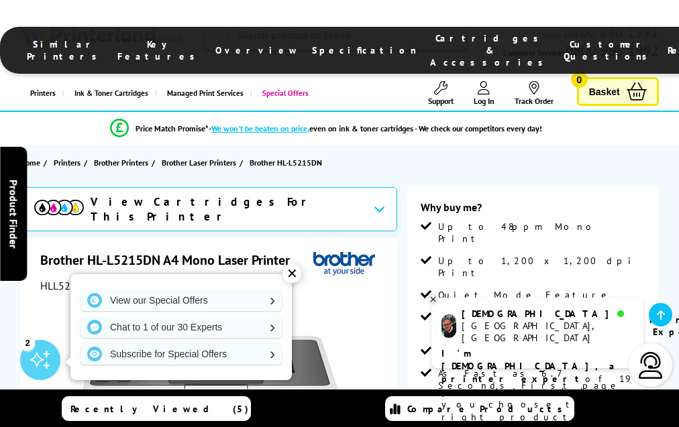
scroll to position [3070, 0]
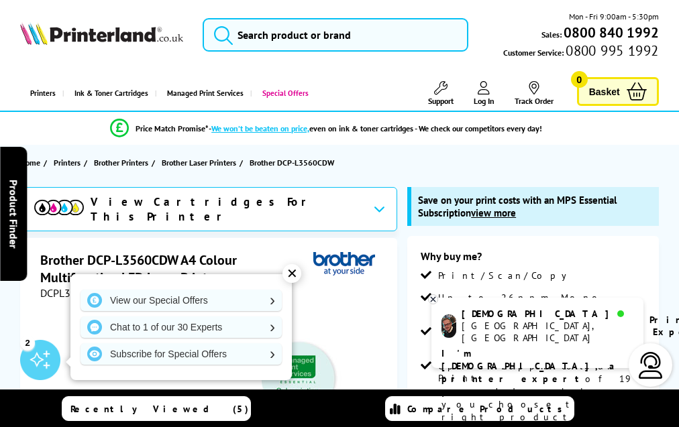
scroll to position [4112, 0]
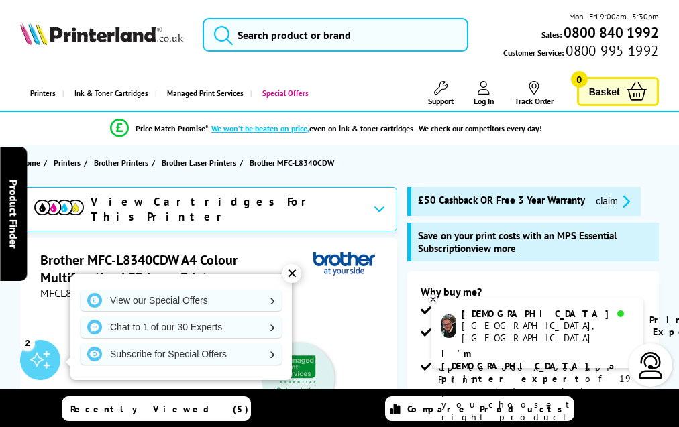
scroll to position [4410, 0]
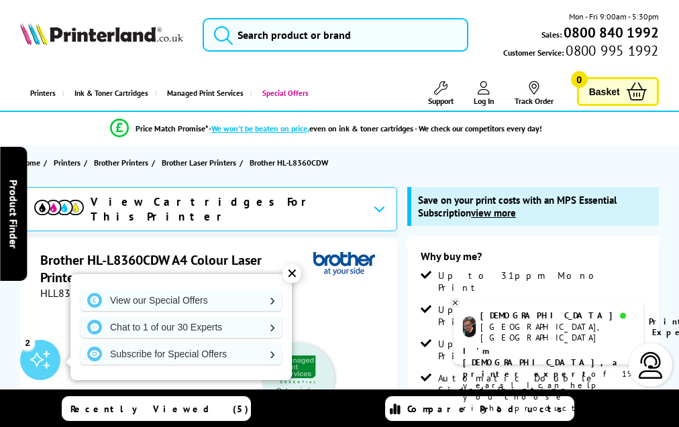
scroll to position [3584, 0]
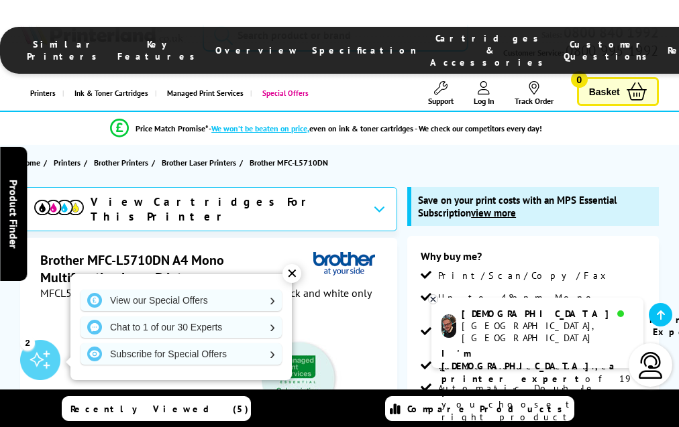
scroll to position [3859, 0]
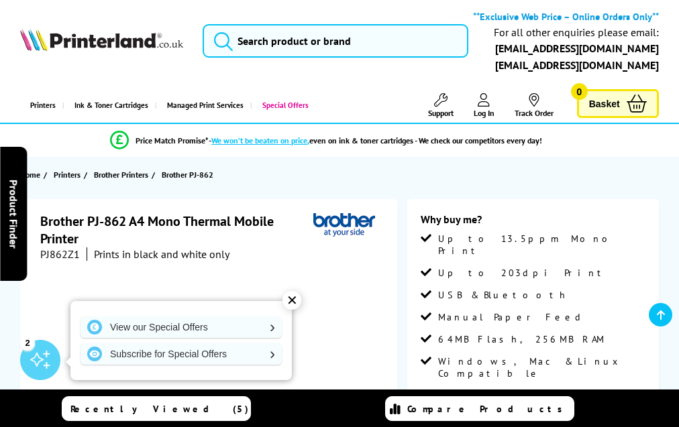
scroll to position [1631, 0]
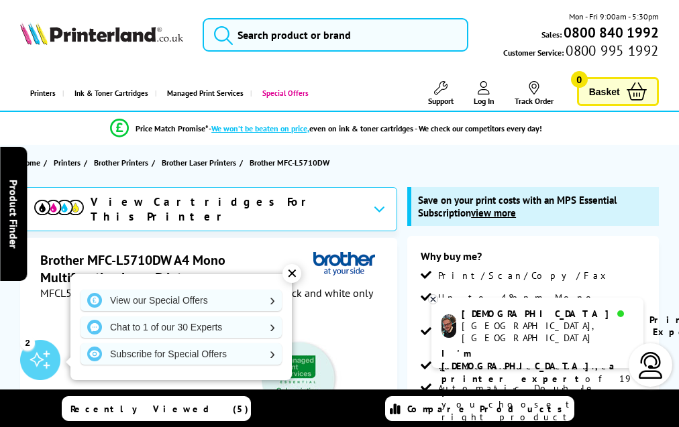
scroll to position [3808, 0]
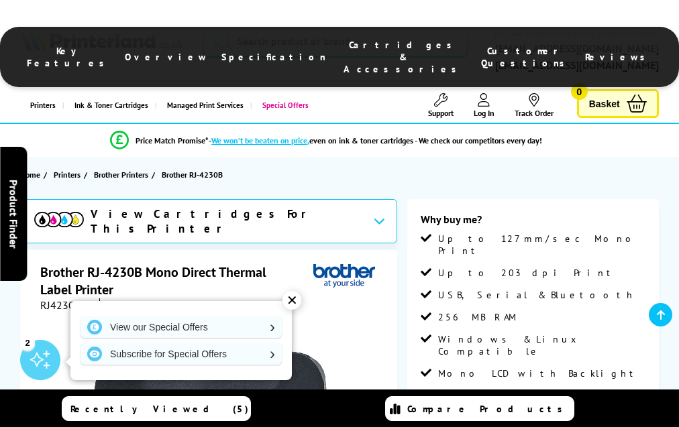
scroll to position [1306, 0]
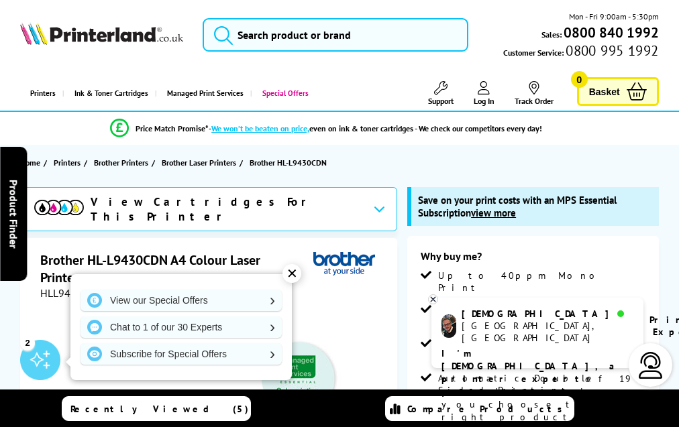
scroll to position [4134, 0]
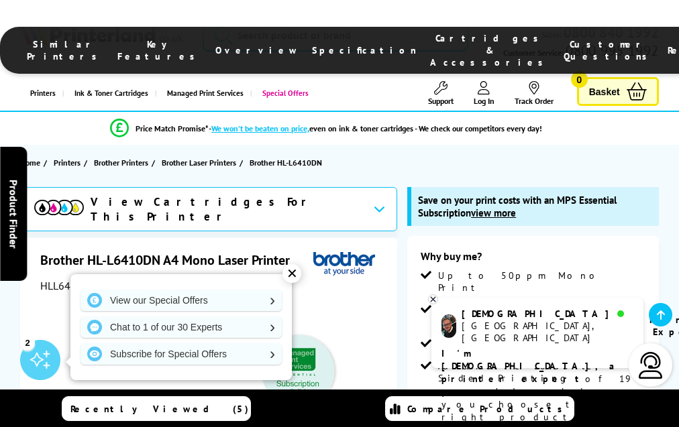
scroll to position [3620, 0]
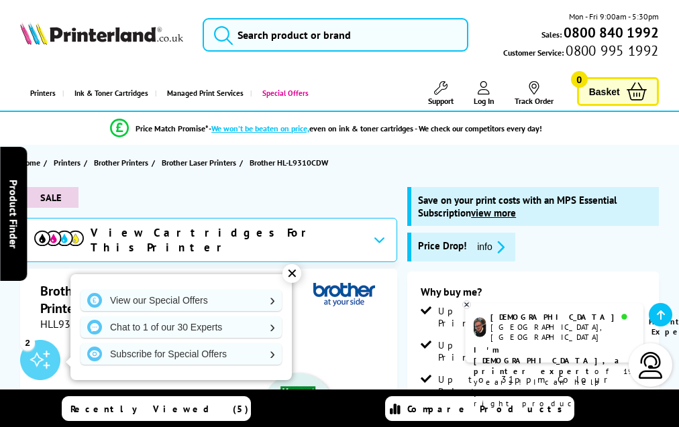
scroll to position [3367, 0]
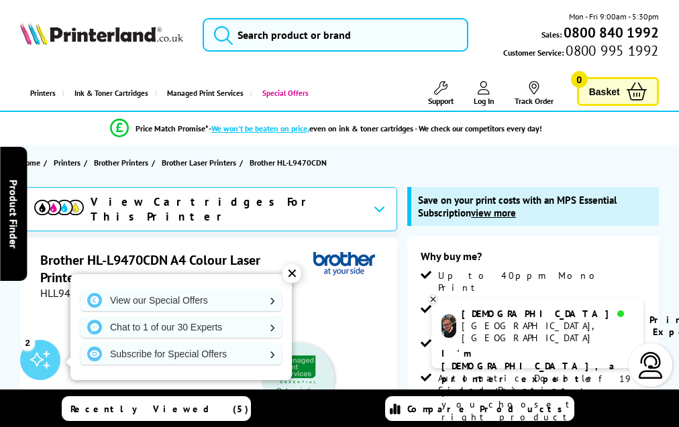
scroll to position [4177, 0]
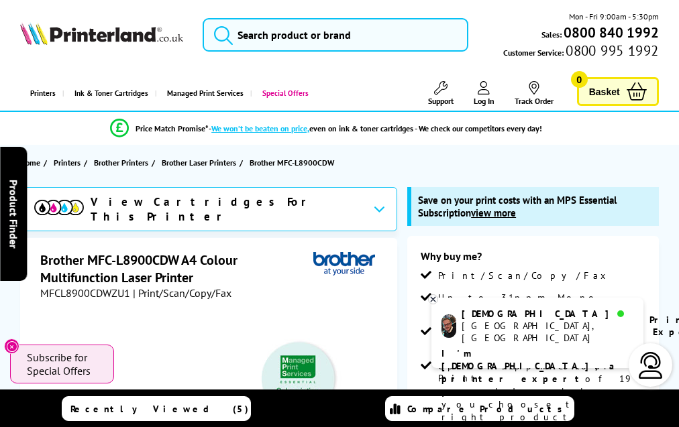
scroll to position [3887, 0]
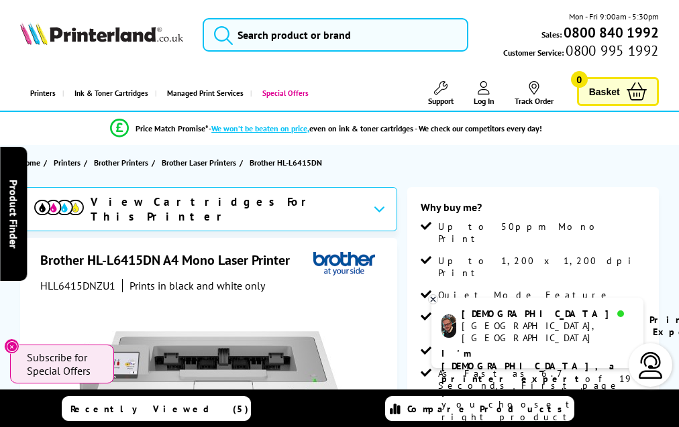
scroll to position [3014, 0]
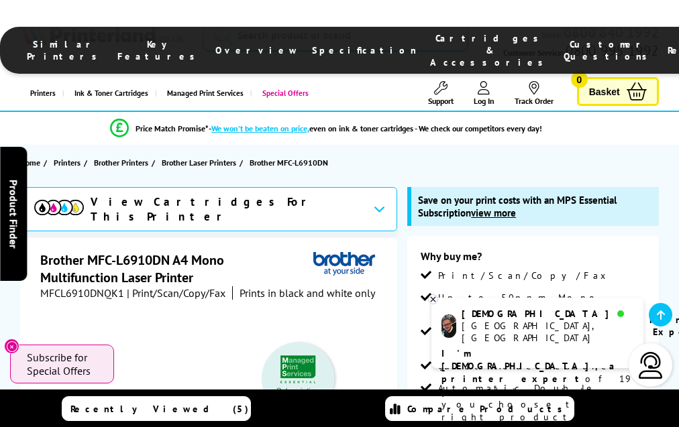
scroll to position [3830, 0]
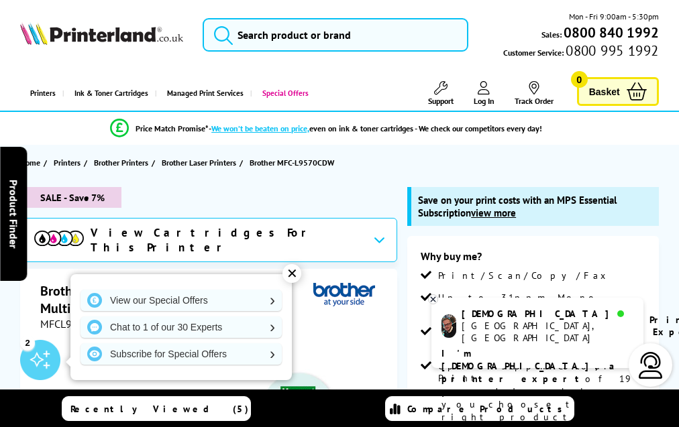
scroll to position [3608, 0]
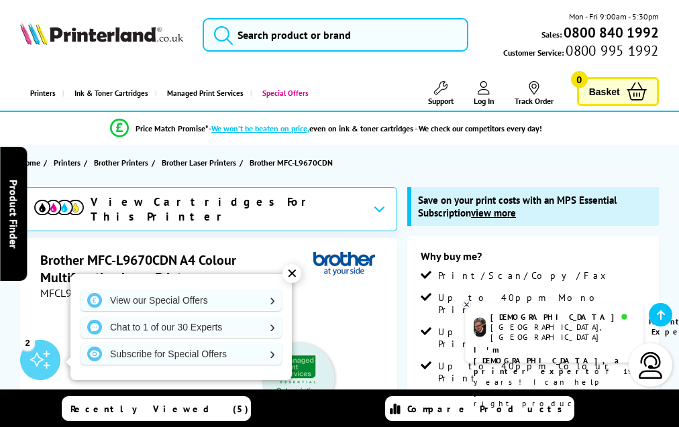
scroll to position [4368, 0]
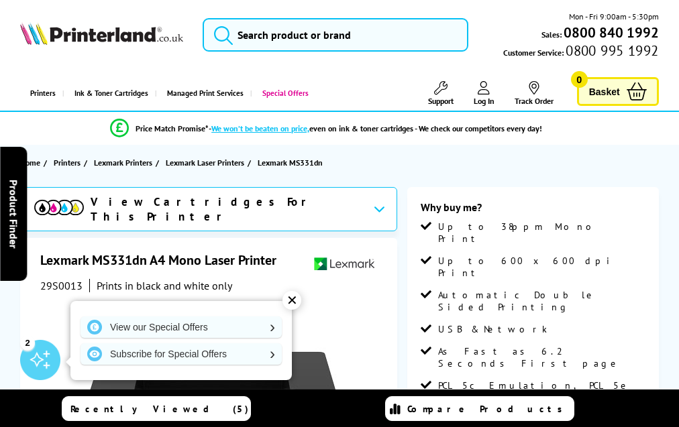
scroll to position [3491, 0]
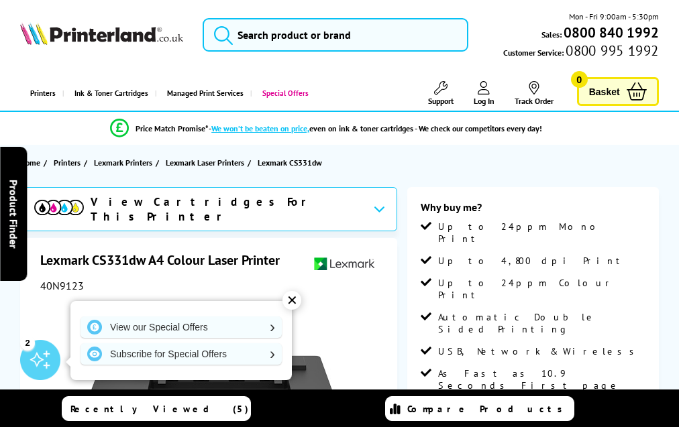
scroll to position [2947, 0]
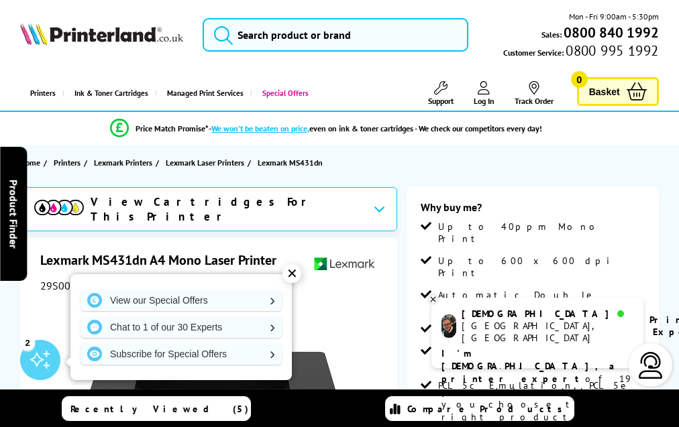
scroll to position [3580, 0]
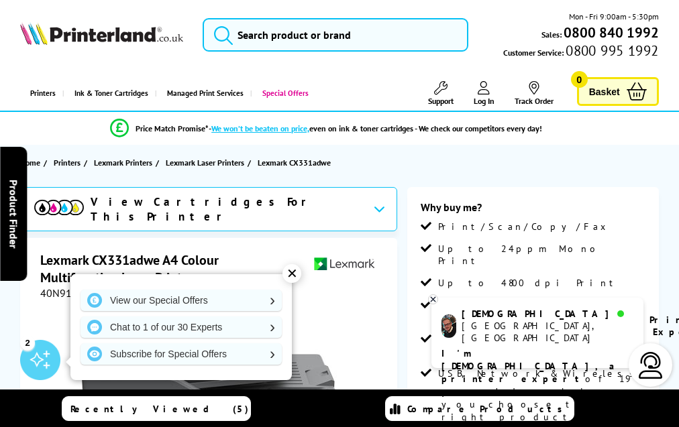
scroll to position [3250, 0]
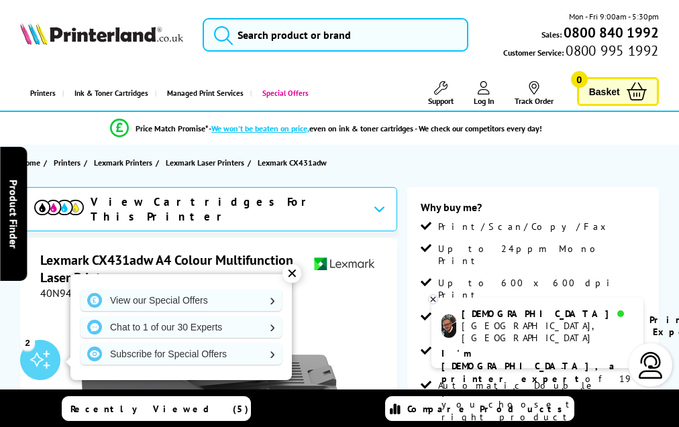
scroll to position [3273, 0]
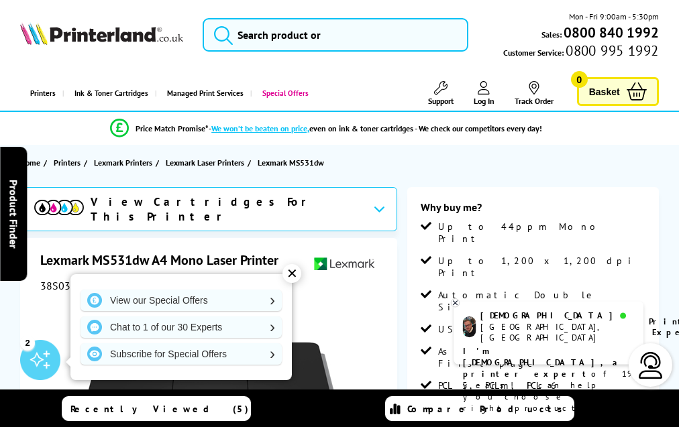
scroll to position [3207, 0]
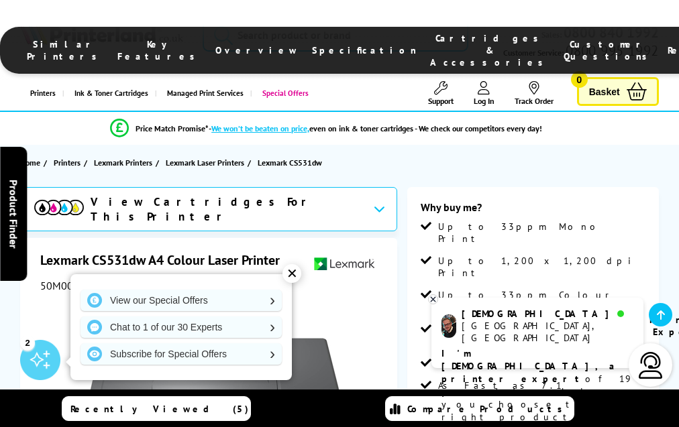
scroll to position [3739, 0]
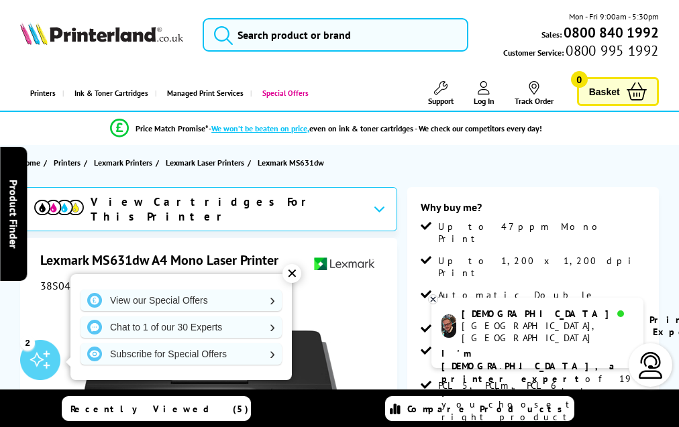
scroll to position [3195, 0]
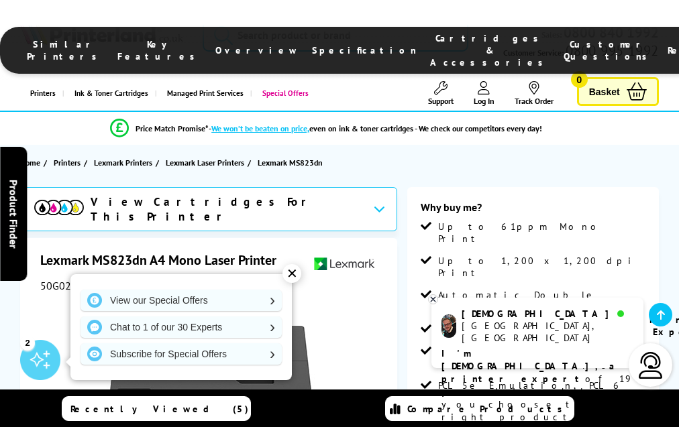
scroll to position [3641, 0]
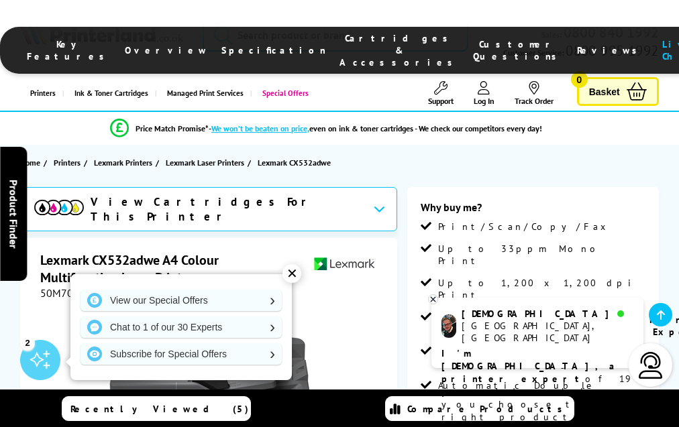
scroll to position [3391, 0]
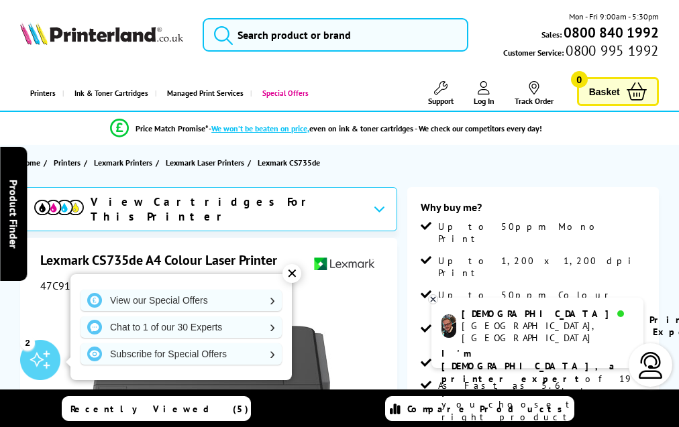
scroll to position [3944, 0]
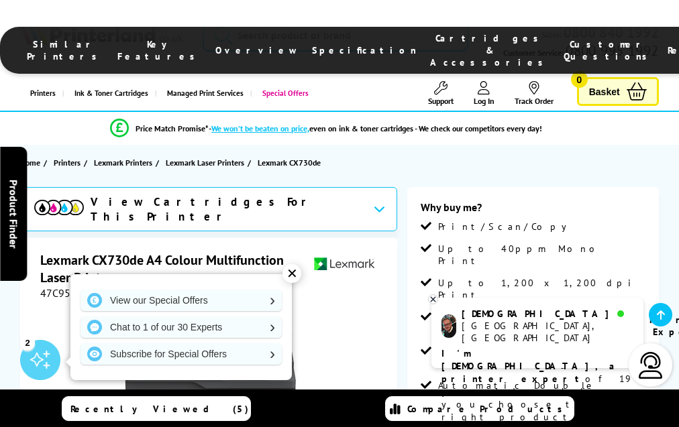
scroll to position [4133, 0]
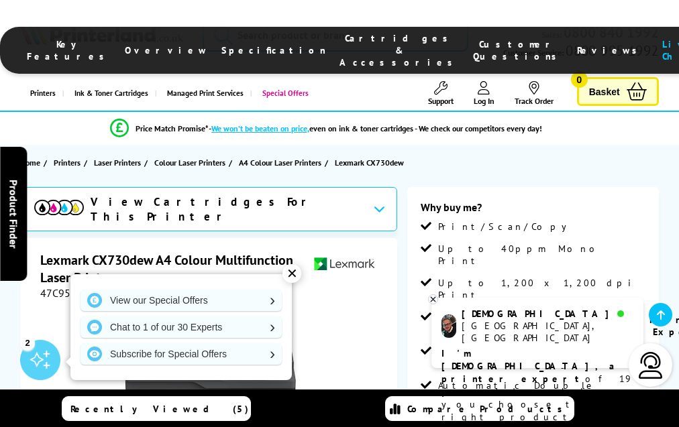
scroll to position [3070, 0]
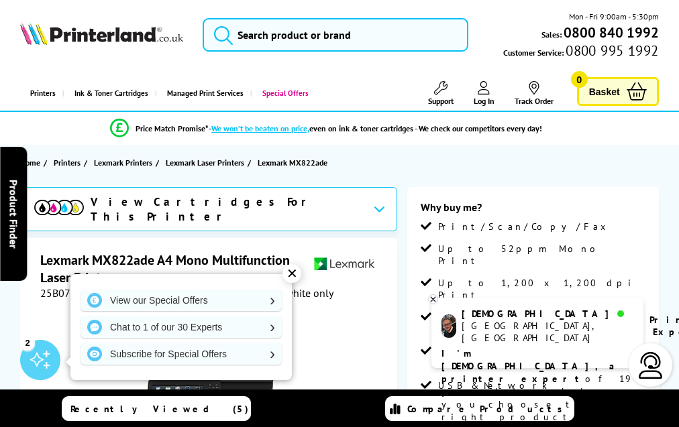
scroll to position [3889, 0]
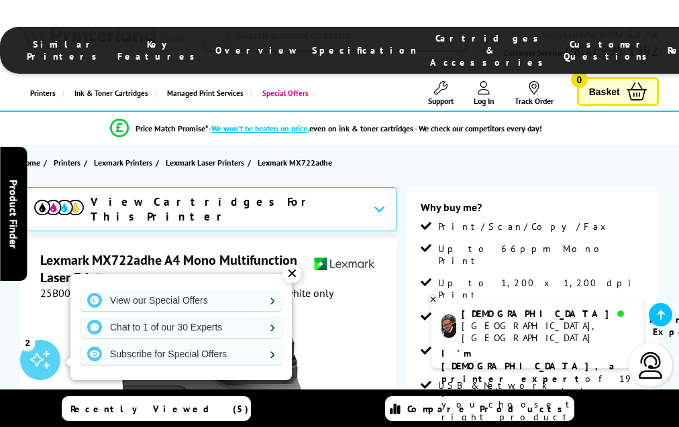
scroll to position [3850, 0]
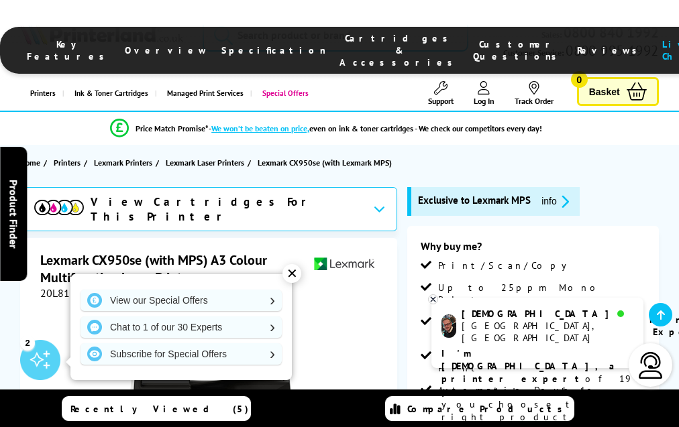
scroll to position [2988, 0]
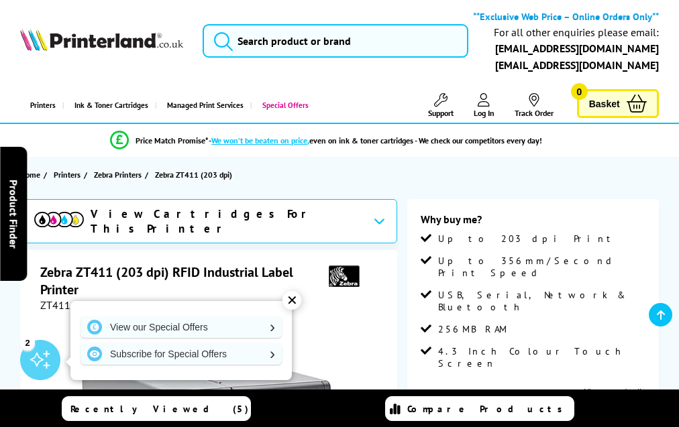
scroll to position [1406, 0]
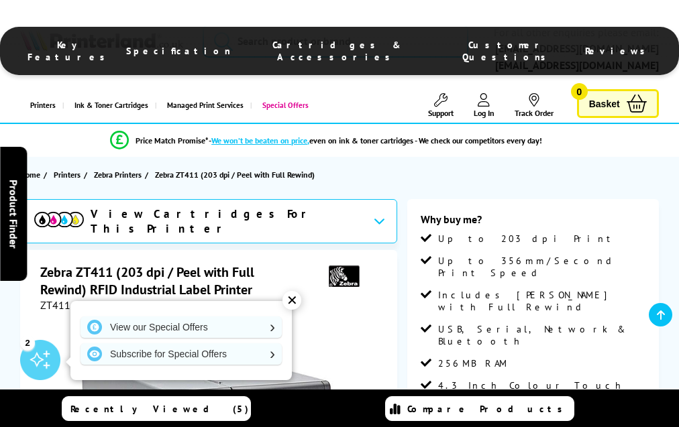
scroll to position [1414, 0]
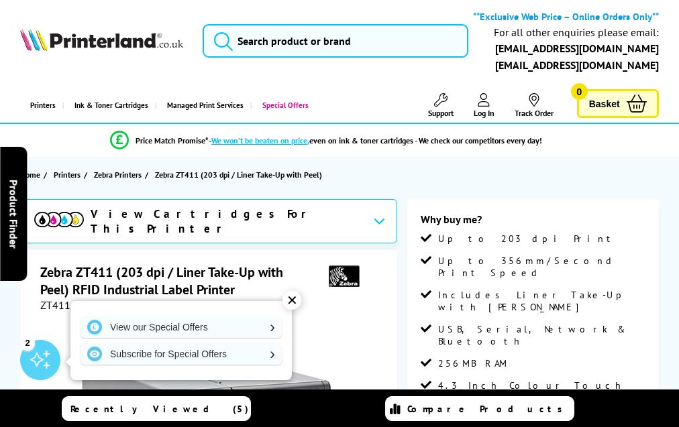
scroll to position [1414, 0]
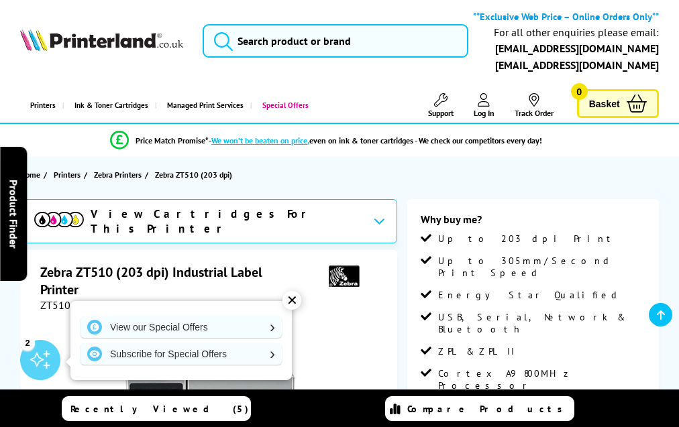
scroll to position [1471, 0]
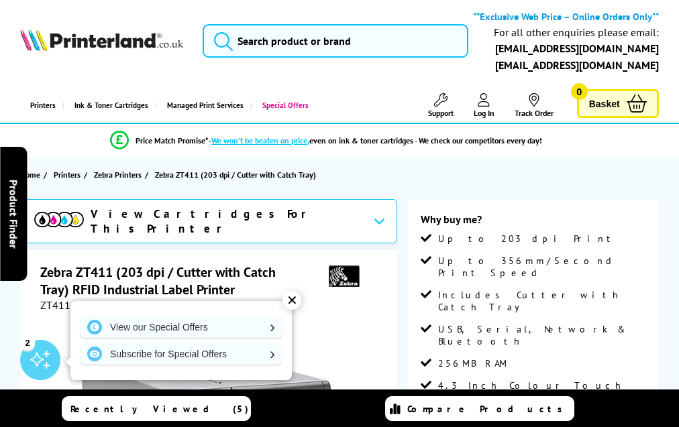
scroll to position [1414, 0]
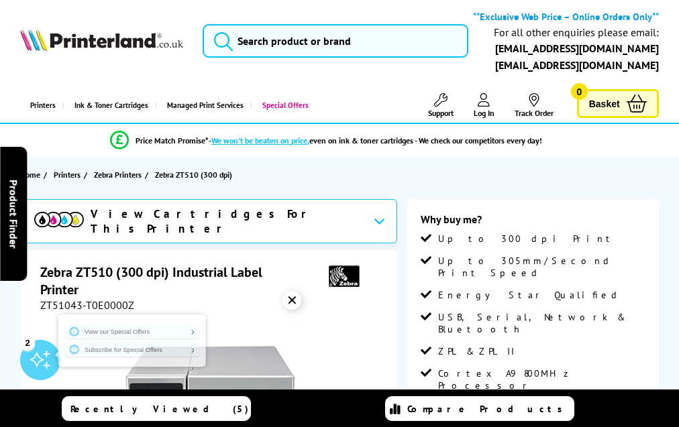
scroll to position [1471, 0]
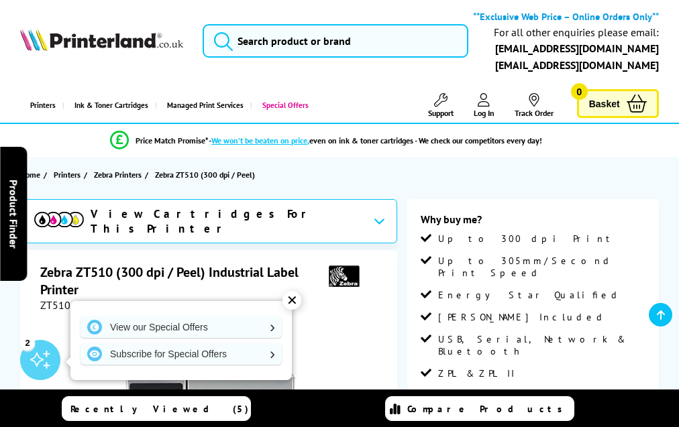
scroll to position [1471, 0]
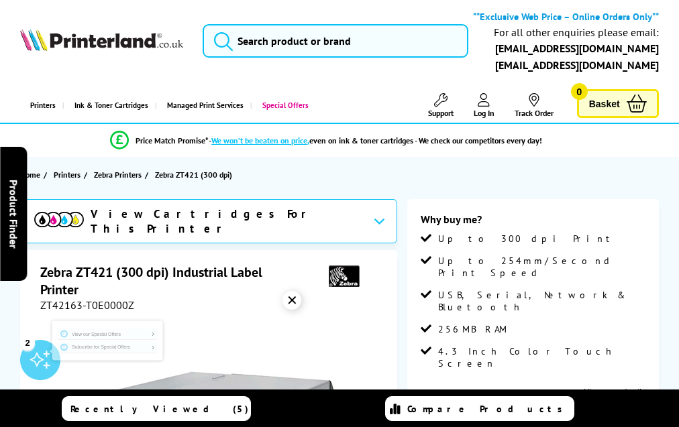
scroll to position [1330, 0]
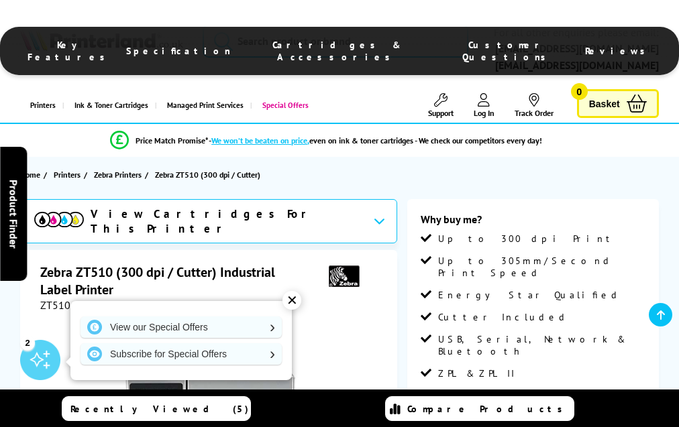
scroll to position [1479, 0]
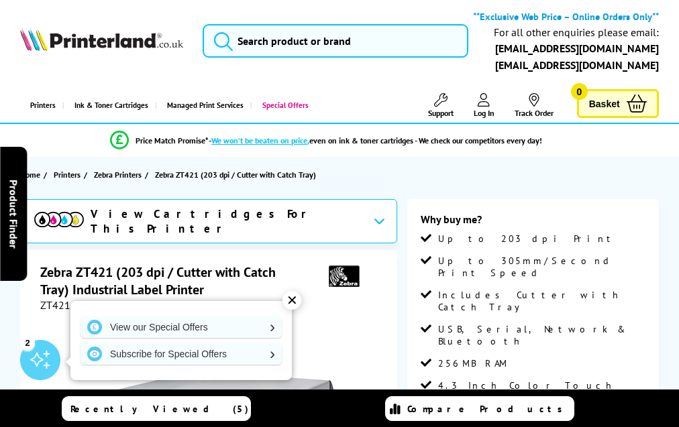
scroll to position [1337, 0]
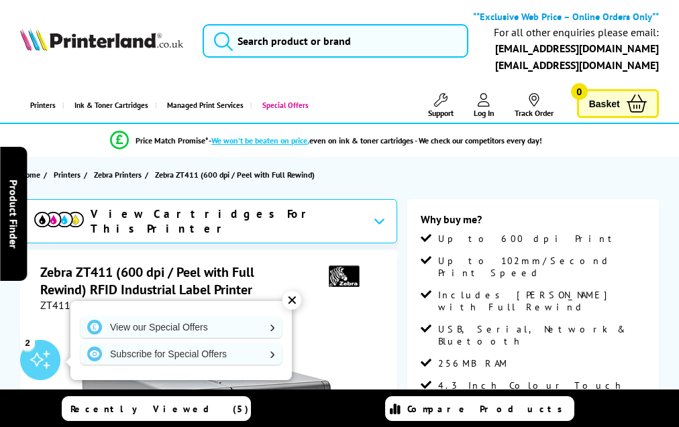
scroll to position [1414, 0]
